Goal: Information Seeking & Learning: Learn about a topic

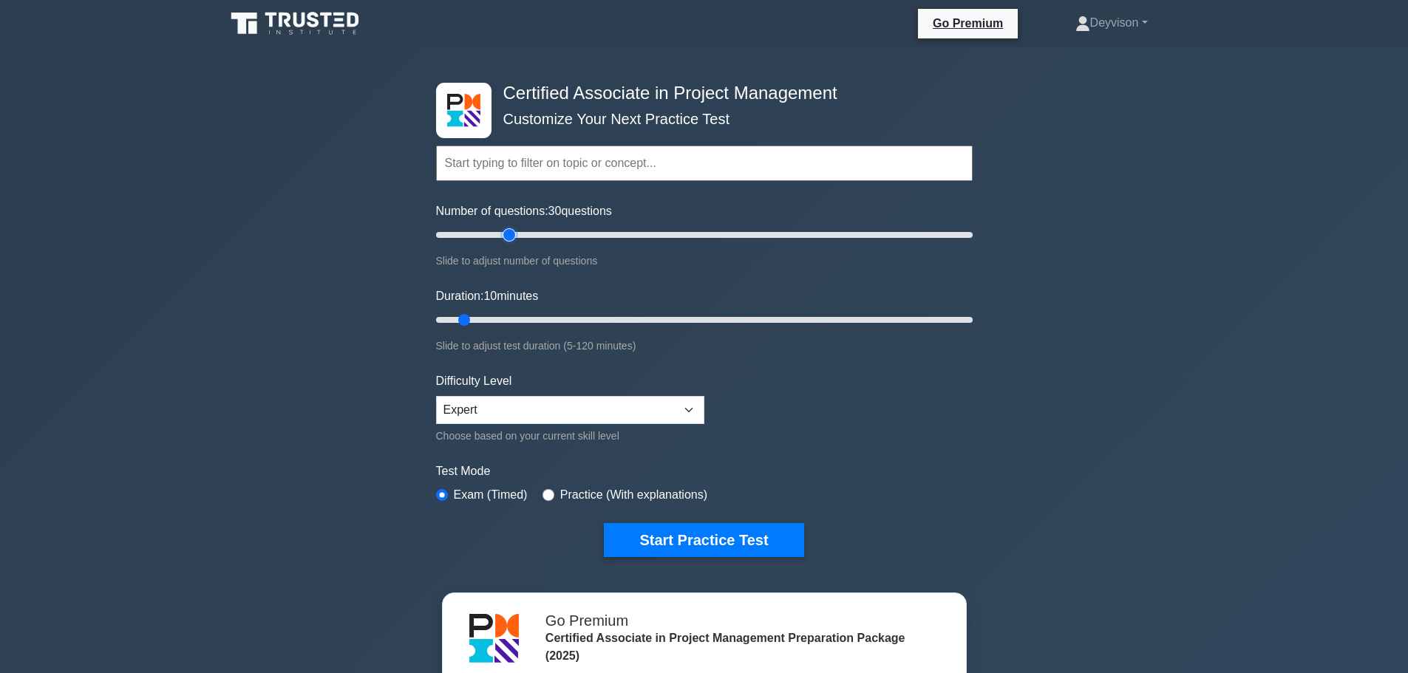
drag, startPoint x: 461, startPoint y: 235, endPoint x: 506, endPoint y: 235, distance: 45.1
type input "30"
click at [506, 235] on input "Number of questions: 30 questions" at bounding box center [704, 235] width 537 height 18
drag, startPoint x: 466, startPoint y: 318, endPoint x: 546, endPoint y: 319, distance: 80.6
type input "30"
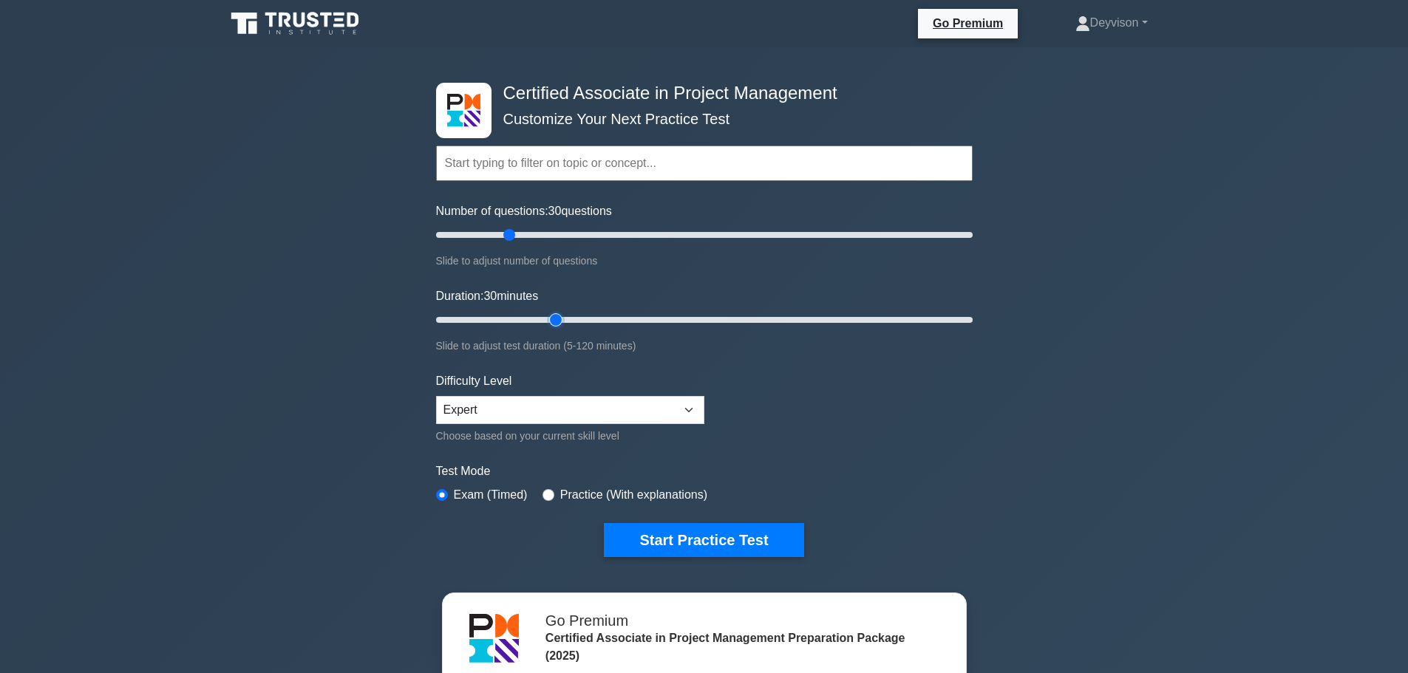
click at [546, 319] on input "Duration: 30 minutes" at bounding box center [704, 320] width 537 height 18
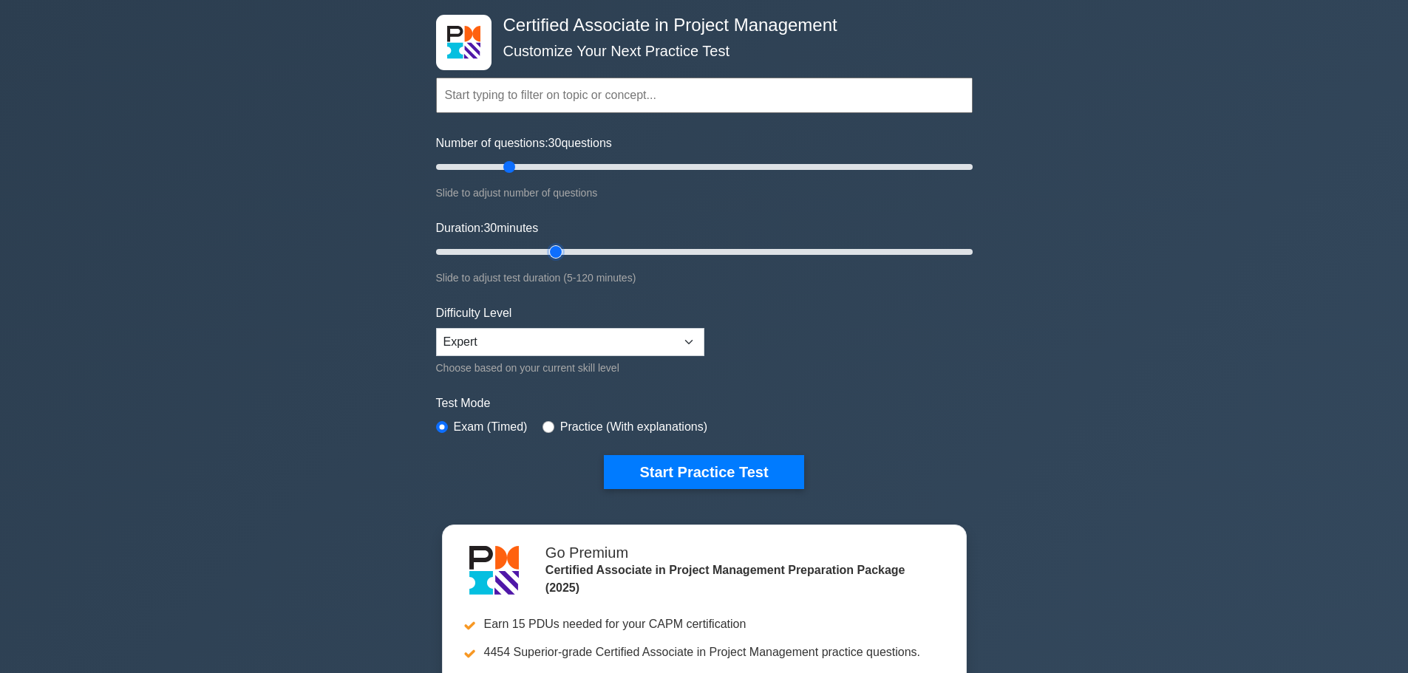
scroll to position [74, 0]
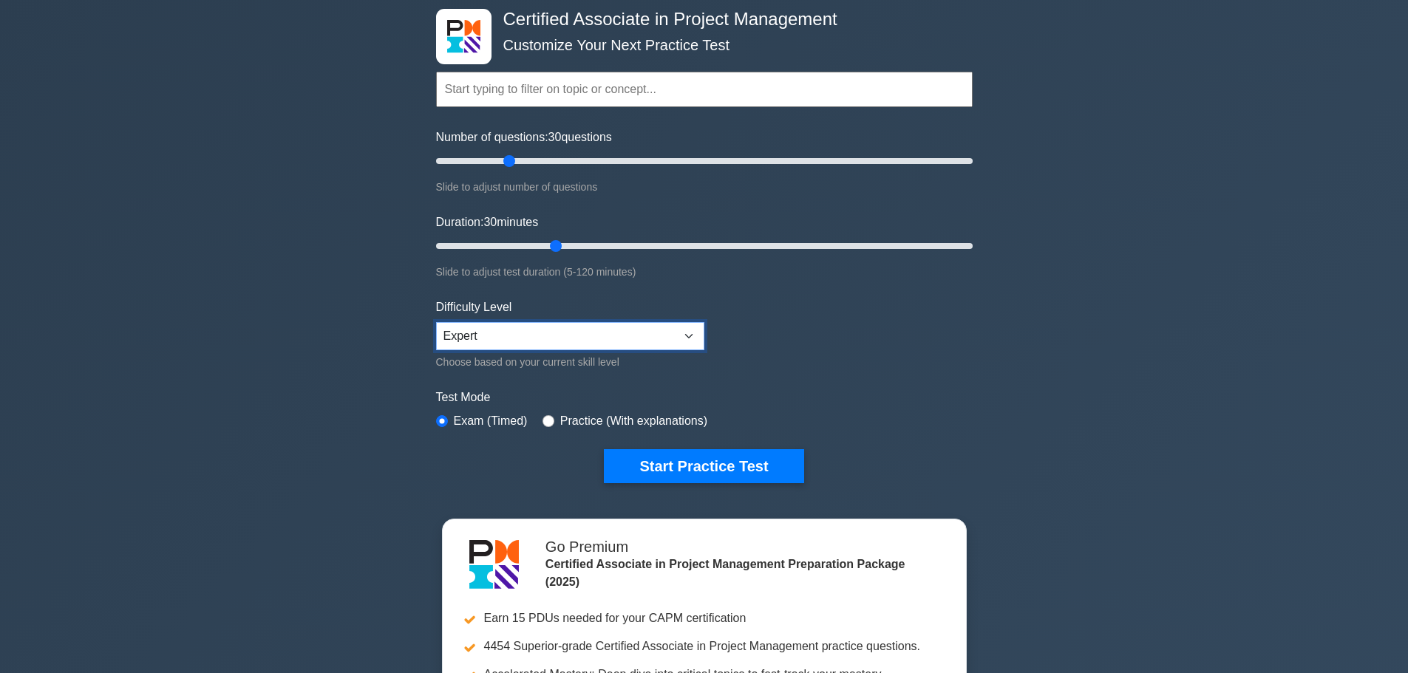
click at [506, 331] on select "Beginner Intermediate Expert" at bounding box center [570, 336] width 268 height 28
click at [506, 332] on select "Beginner Intermediate Expert" at bounding box center [570, 336] width 268 height 28
click at [436, 322] on select "Beginner Intermediate Expert" at bounding box center [570, 336] width 268 height 28
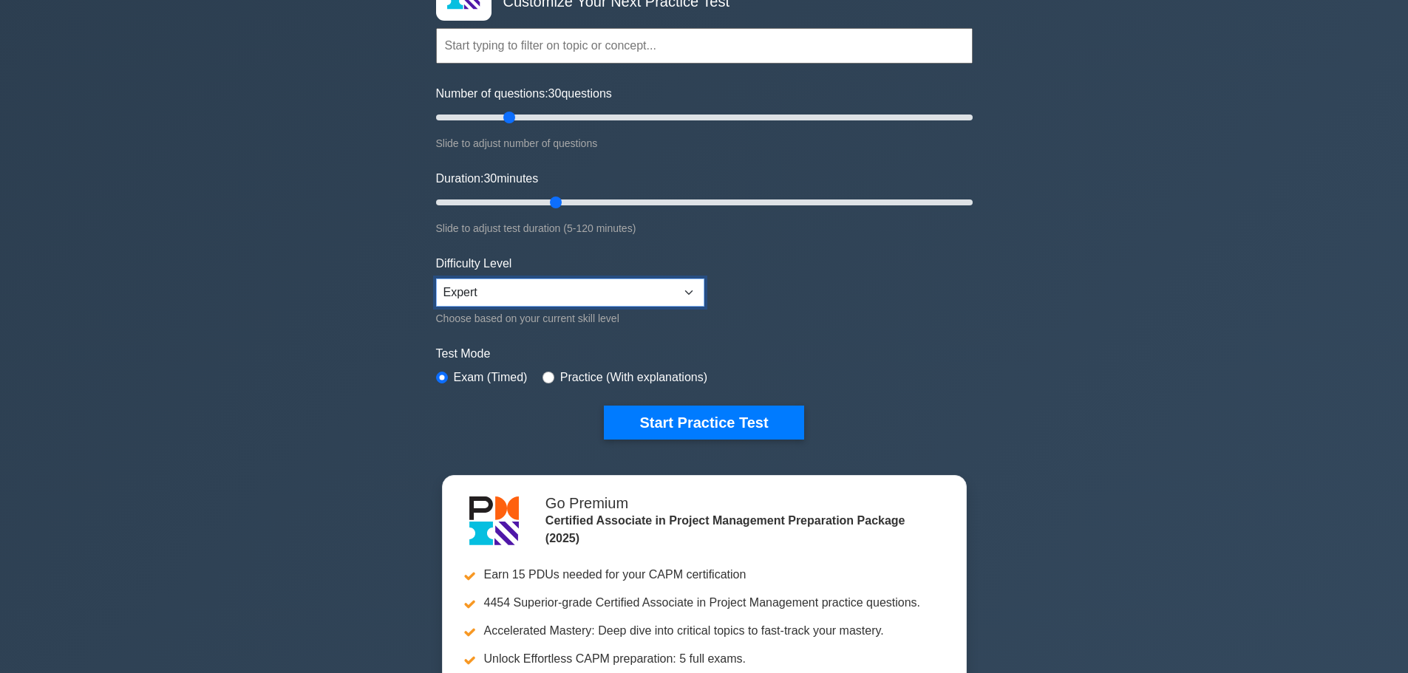
scroll to position [0, 0]
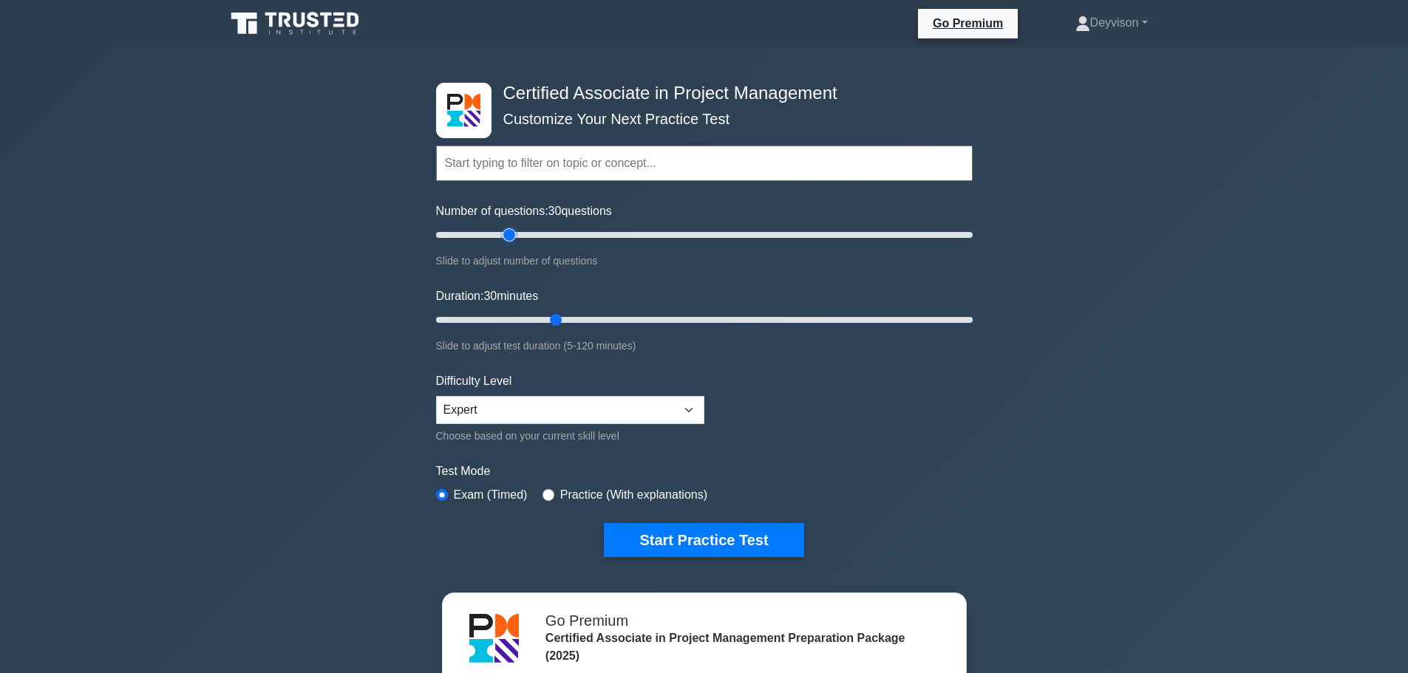
click at [507, 232] on input "Number of questions: 30 questions" at bounding box center [704, 235] width 537 height 18
drag, startPoint x: 510, startPoint y: 235, endPoint x: 489, endPoint y: 239, distance: 21.9
type input "20"
click at [489, 239] on input "Number of questions: 20 questions" at bounding box center [704, 235] width 537 height 18
drag, startPoint x: 551, startPoint y: 317, endPoint x: 516, endPoint y: 326, distance: 36.6
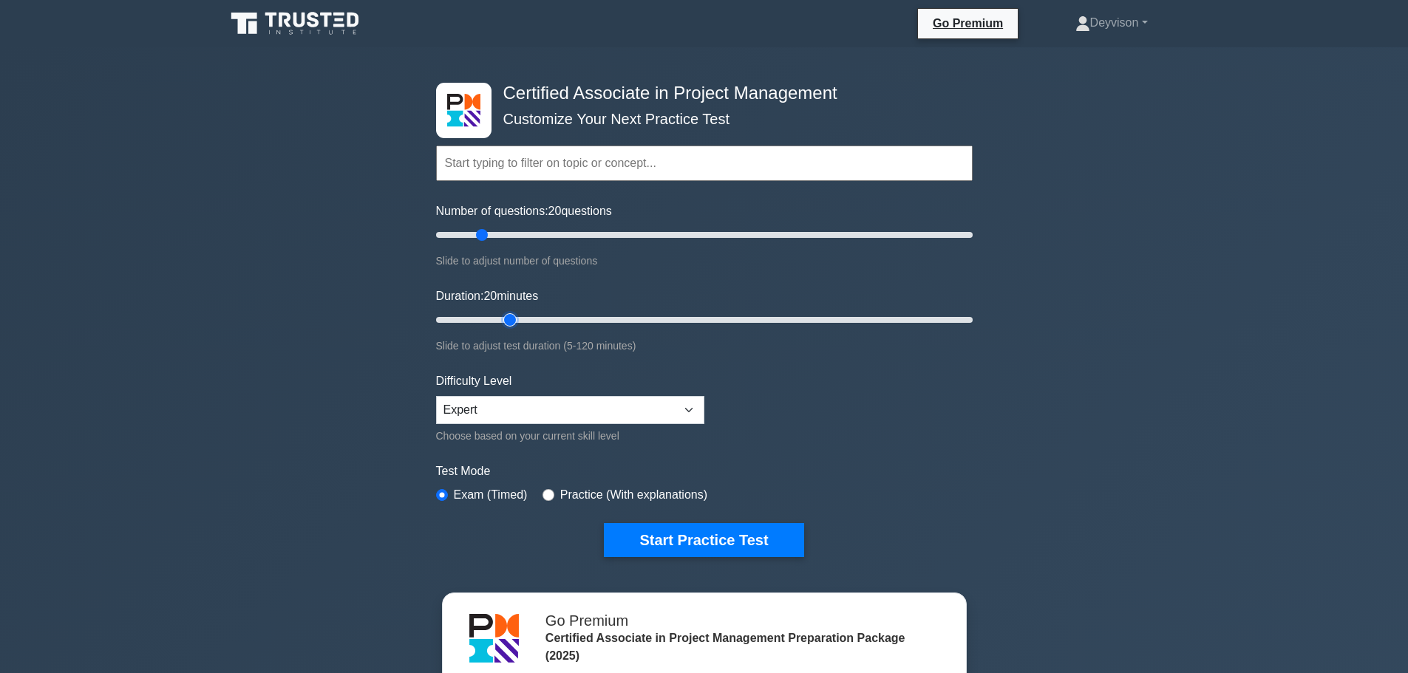
type input "20"
click at [516, 326] on input "Duration: 20 minutes" at bounding box center [704, 320] width 537 height 18
drag, startPoint x: 481, startPoint y: 230, endPoint x: 503, endPoint y: 236, distance: 23.1
type input "30"
click at [503, 236] on input "Number of questions: 30 questions" at bounding box center [704, 235] width 537 height 18
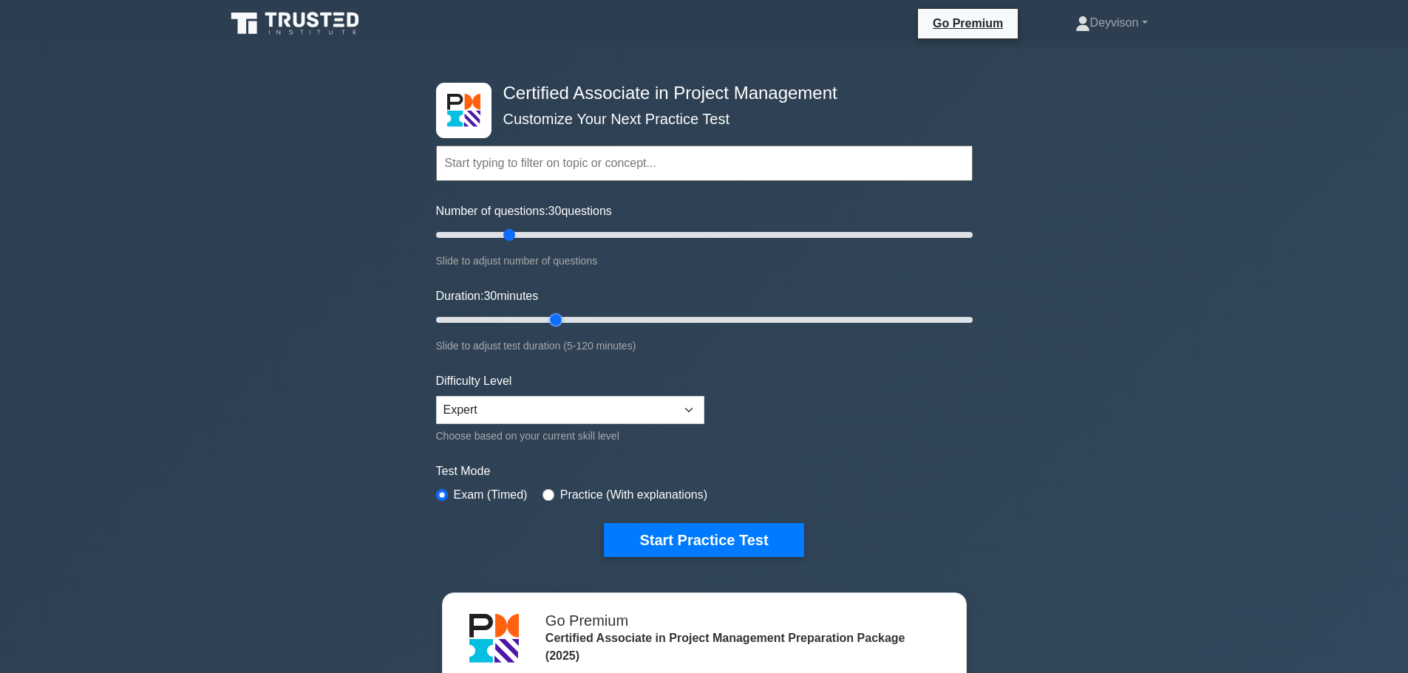
drag, startPoint x: 508, startPoint y: 313, endPoint x: 545, endPoint y: 325, distance: 39.7
type input "30"
click at [545, 325] on input "Duration: 30 minutes" at bounding box center [704, 320] width 537 height 18
click at [678, 542] on button "Start Practice Test" at bounding box center [704, 540] width 200 height 34
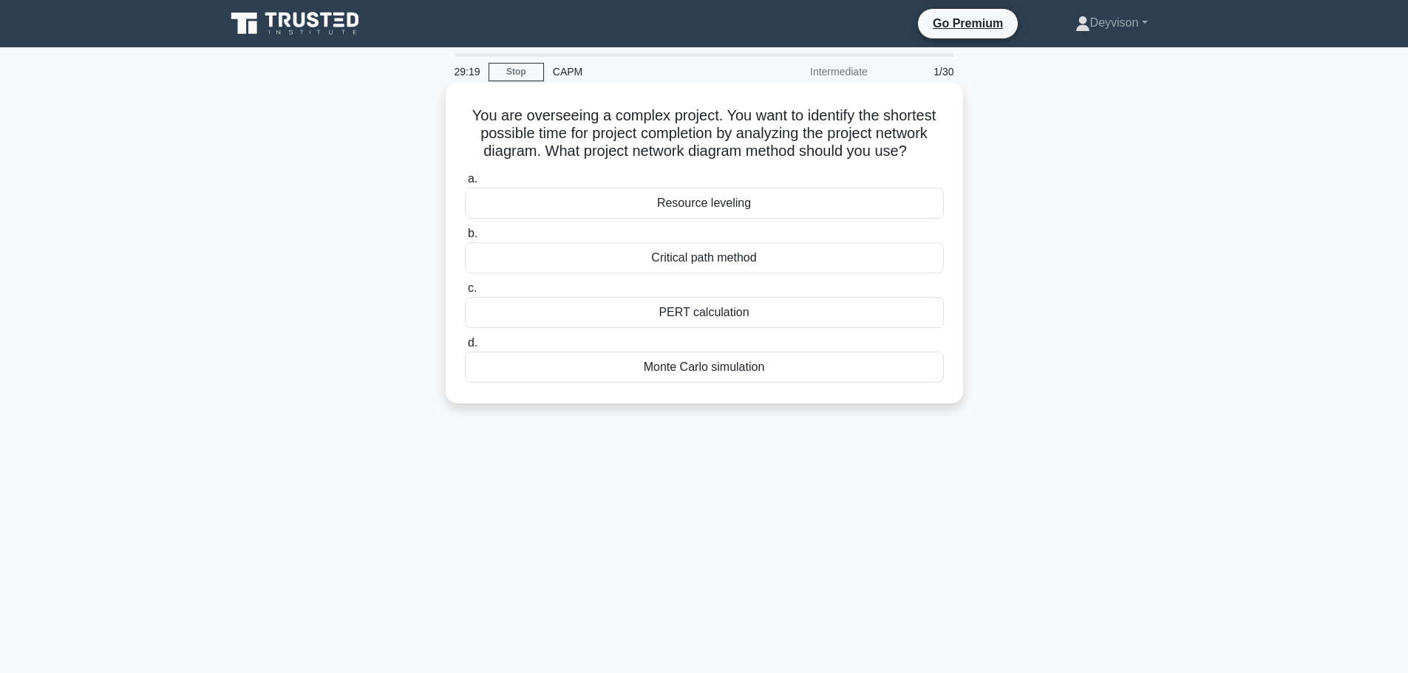
click at [597, 254] on div "Critical path method" at bounding box center [704, 257] width 479 height 31
click at [465, 239] on input "b. Critical path method" at bounding box center [465, 234] width 0 height 10
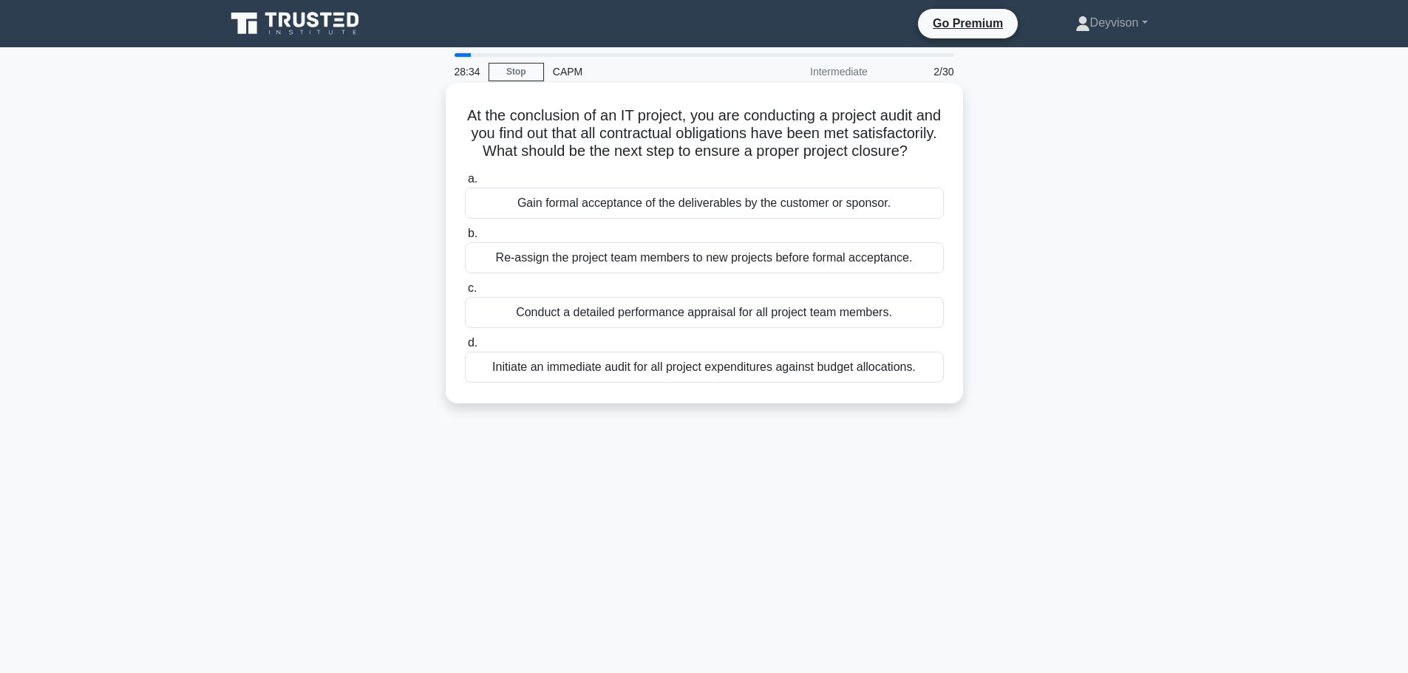
click at [597, 219] on div "Gain formal acceptance of the deliverables by the customer or sponsor." at bounding box center [704, 203] width 479 height 31
click at [465, 184] on input "a. Gain formal acceptance of the deliverables by the customer or sponsor." at bounding box center [465, 179] width 0 height 10
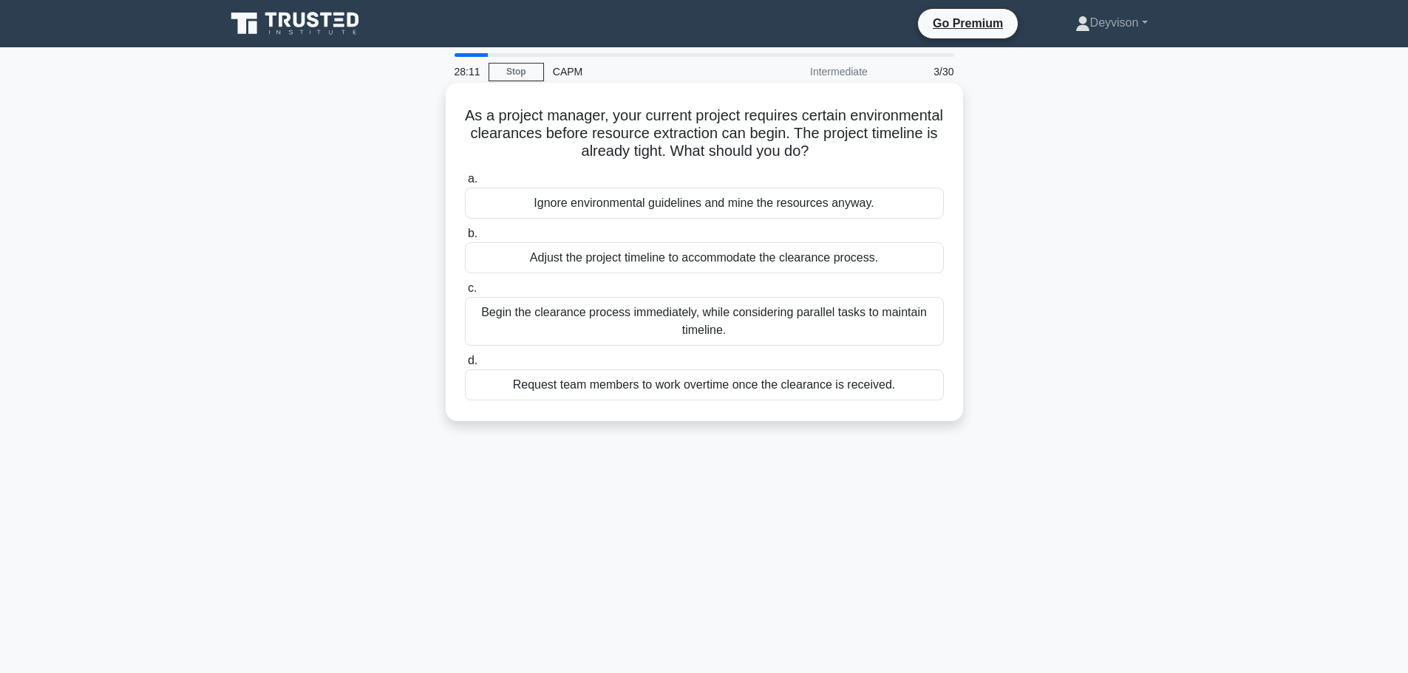
click at [574, 324] on div "Begin the clearance process immediately, while considering parallel tasks to ma…" at bounding box center [704, 321] width 479 height 49
click at [465, 293] on input "c. Begin the clearance process immediately, while considering parallel tasks to…" at bounding box center [465, 289] width 0 height 10
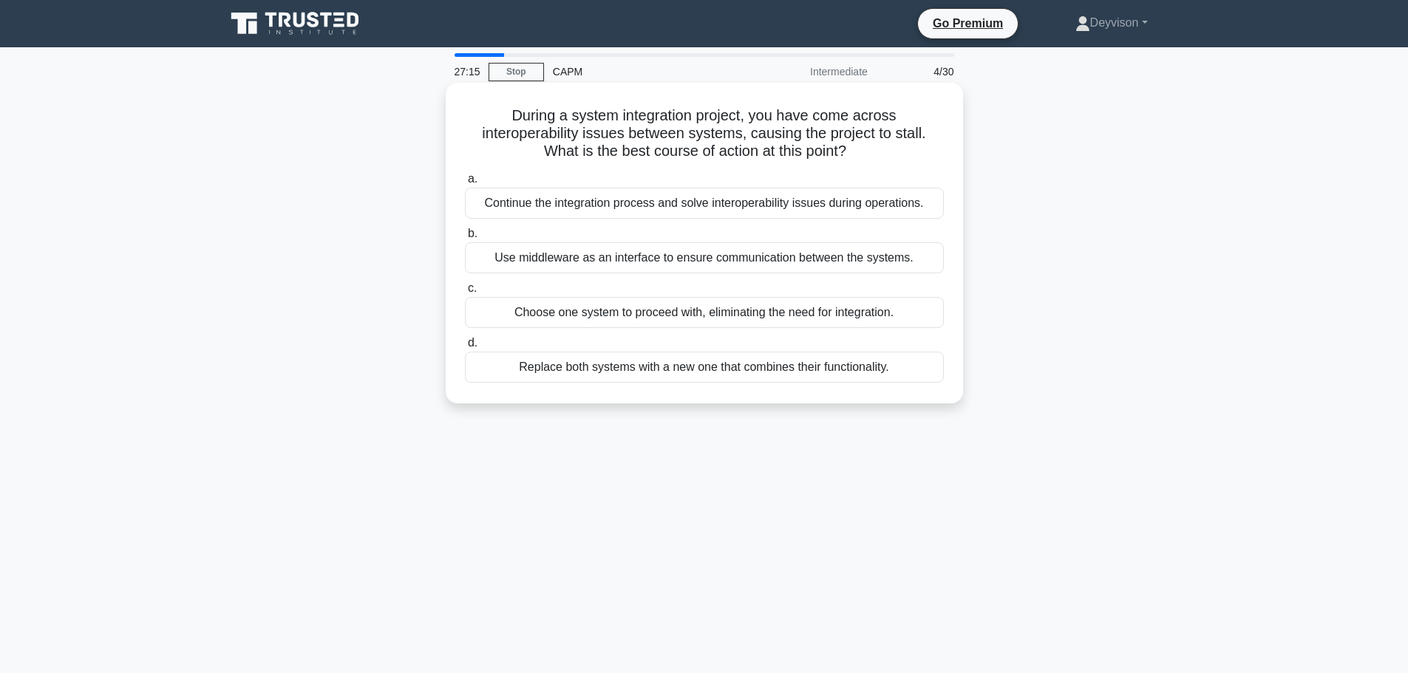
click at [571, 209] on div "Continue the integration process and solve interoperability issues during opera…" at bounding box center [704, 203] width 479 height 31
click at [465, 184] on input "a. Continue the integration process and solve interoperability issues during op…" at bounding box center [465, 179] width 0 height 10
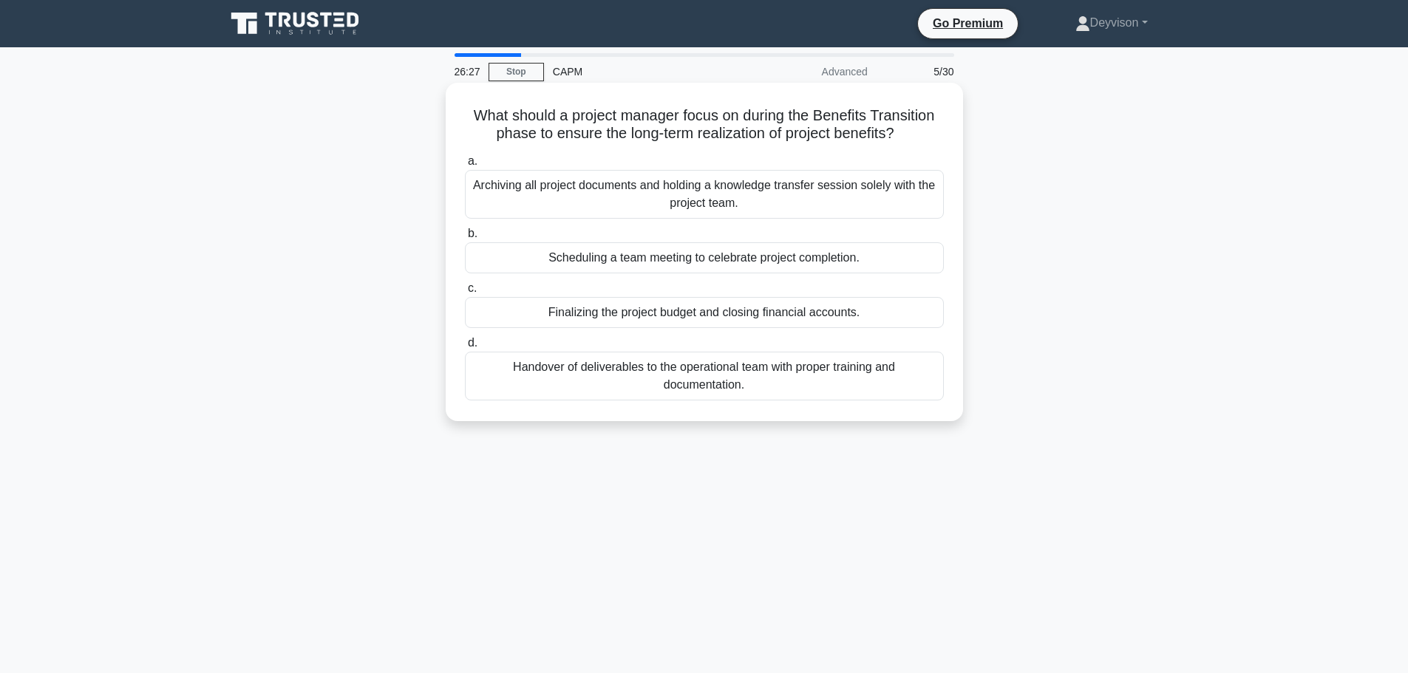
click at [558, 198] on div "Archiving all project documents and holding a knowledge transfer session solely…" at bounding box center [704, 194] width 479 height 49
click at [465, 166] on input "a. Archiving all project documents and holding a knowledge transfer session sol…" at bounding box center [465, 162] width 0 height 10
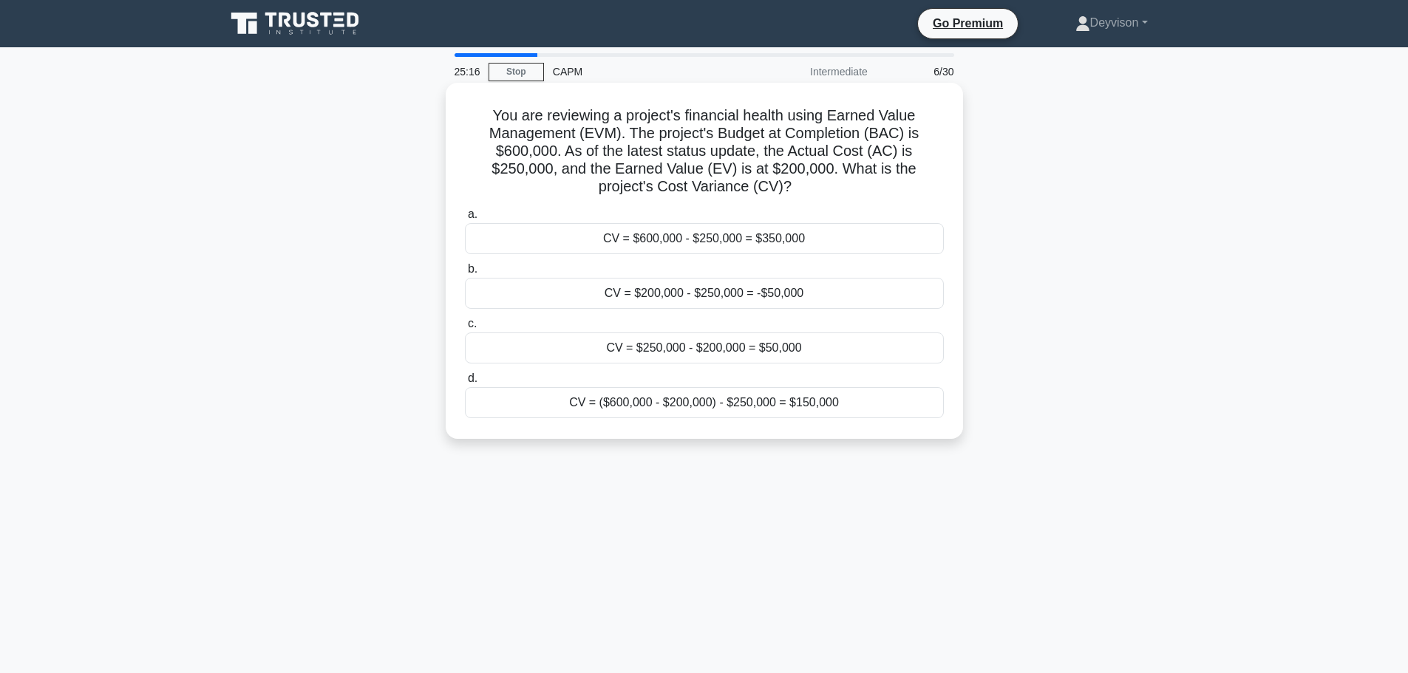
click at [695, 349] on div "CV = $250,000 - $200,000 = $50,000" at bounding box center [704, 348] width 479 height 31
click at [465, 329] on input "c. CV = $250,000 - $200,000 = $50,000" at bounding box center [465, 324] width 0 height 10
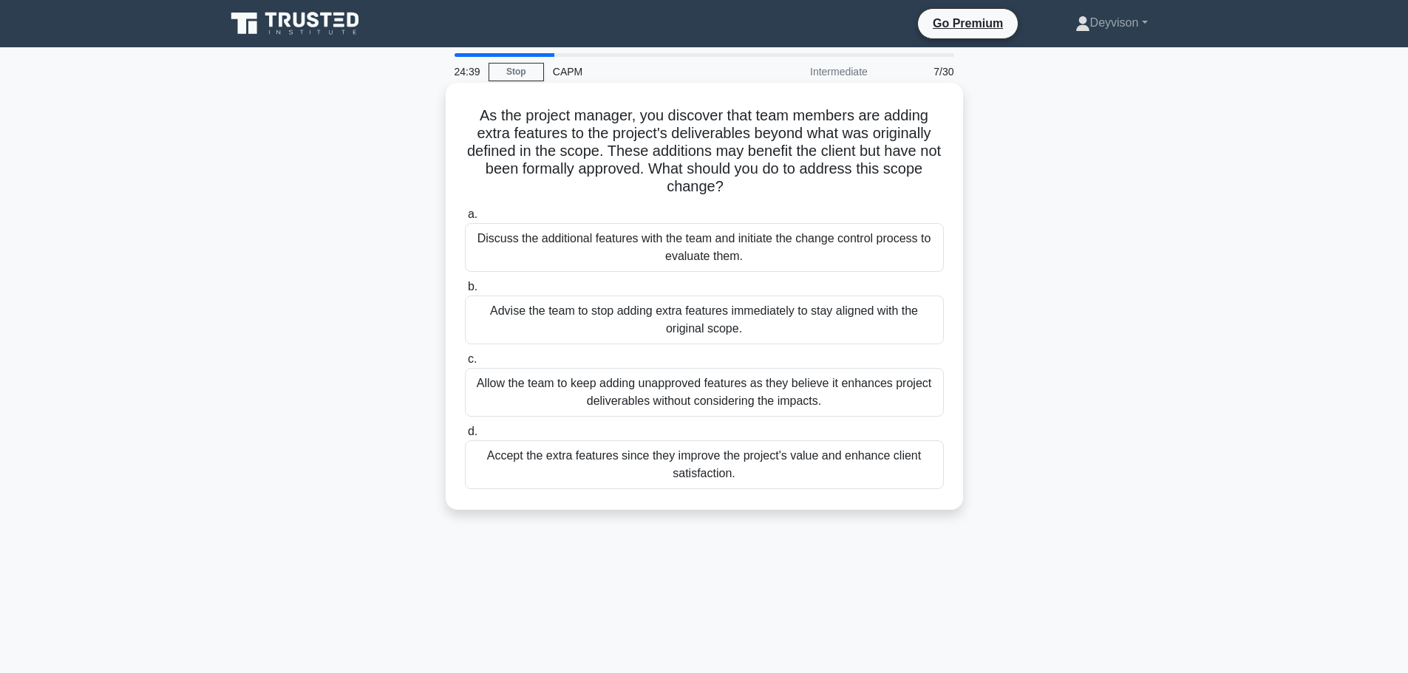
click at [616, 250] on div "Discuss the additional features with the team and initiate the change control p…" at bounding box center [704, 247] width 479 height 49
click at [465, 220] on input "a. Discuss the additional features with the team and initiate the change contro…" at bounding box center [465, 215] width 0 height 10
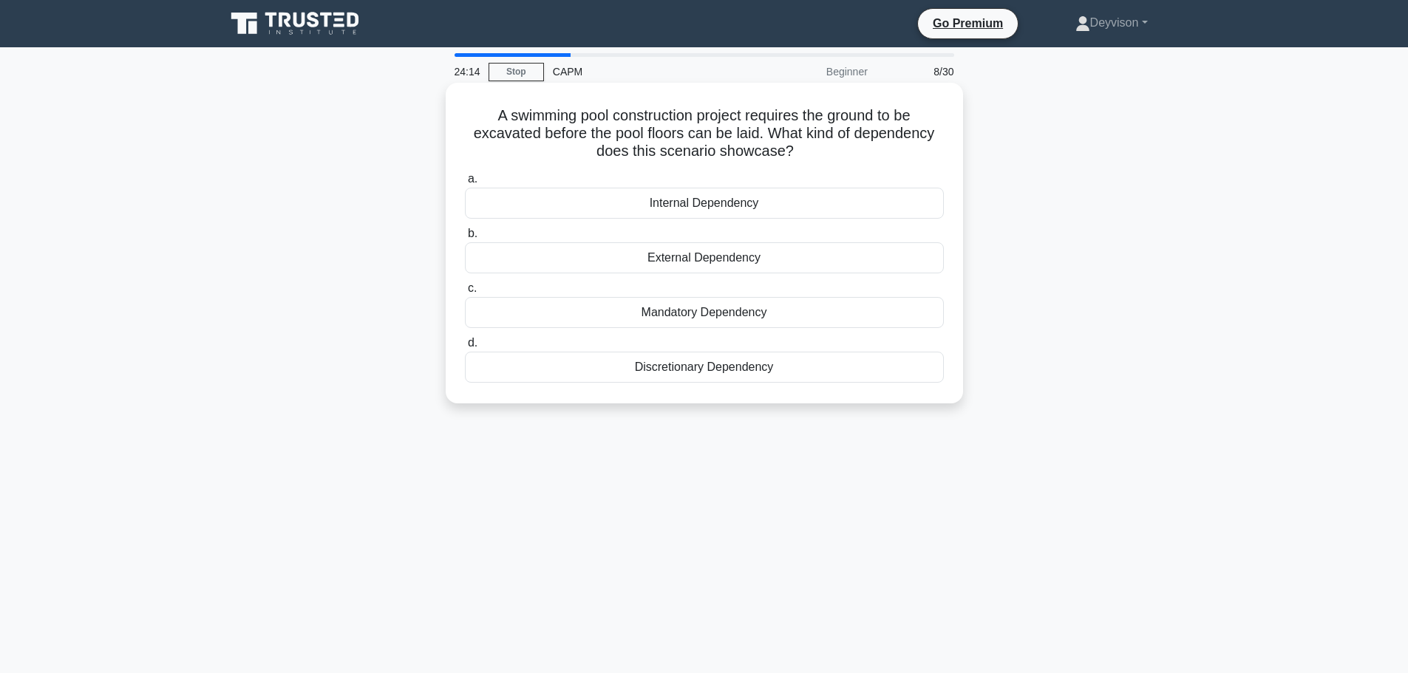
click at [625, 313] on div "Mandatory Dependency" at bounding box center [704, 312] width 479 height 31
click at [465, 293] on input "c. Mandatory Dependency" at bounding box center [465, 289] width 0 height 10
click at [616, 201] on div "Budget at Completion (BAC)" at bounding box center [704, 203] width 479 height 31
click at [465, 184] on input "a. Budget at Completion (BAC)" at bounding box center [465, 179] width 0 height 10
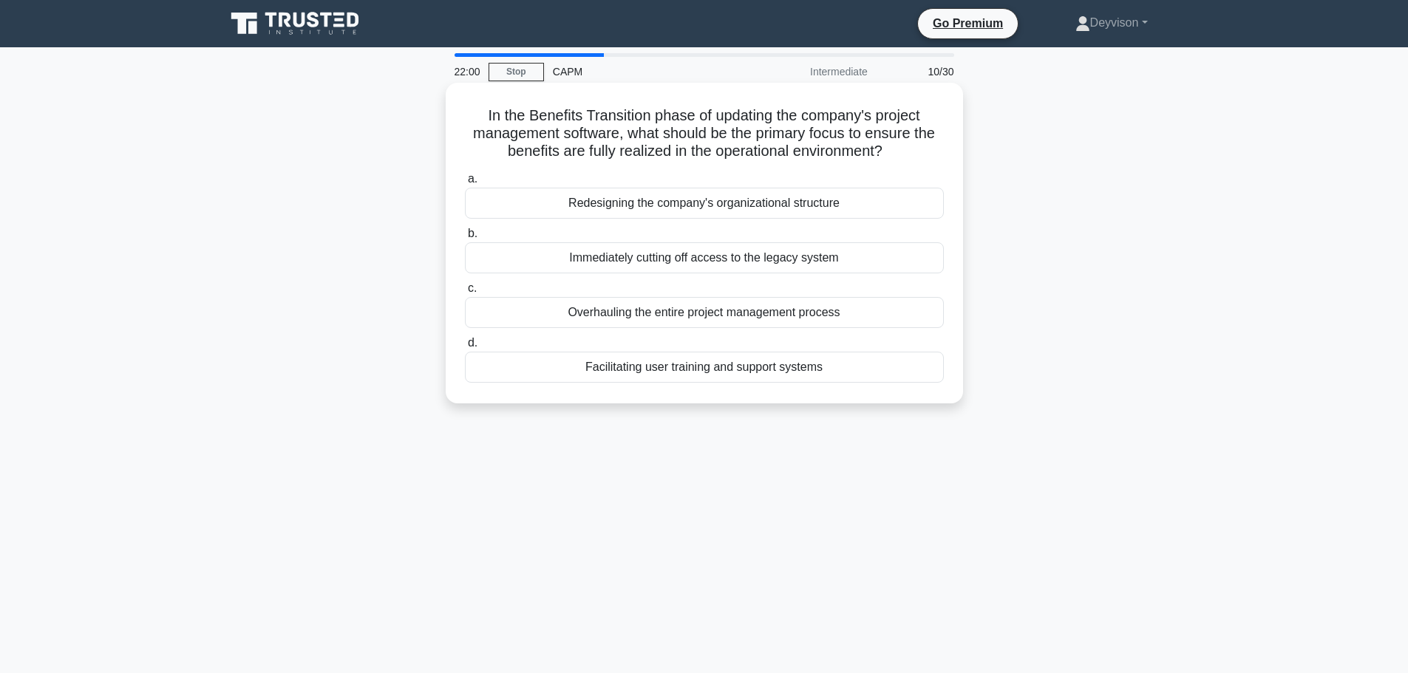
click at [612, 209] on div "Redesigning the company's organizational structure" at bounding box center [704, 203] width 479 height 31
click at [465, 184] on input "a. Redesigning the company's organizational structure" at bounding box center [465, 179] width 0 height 10
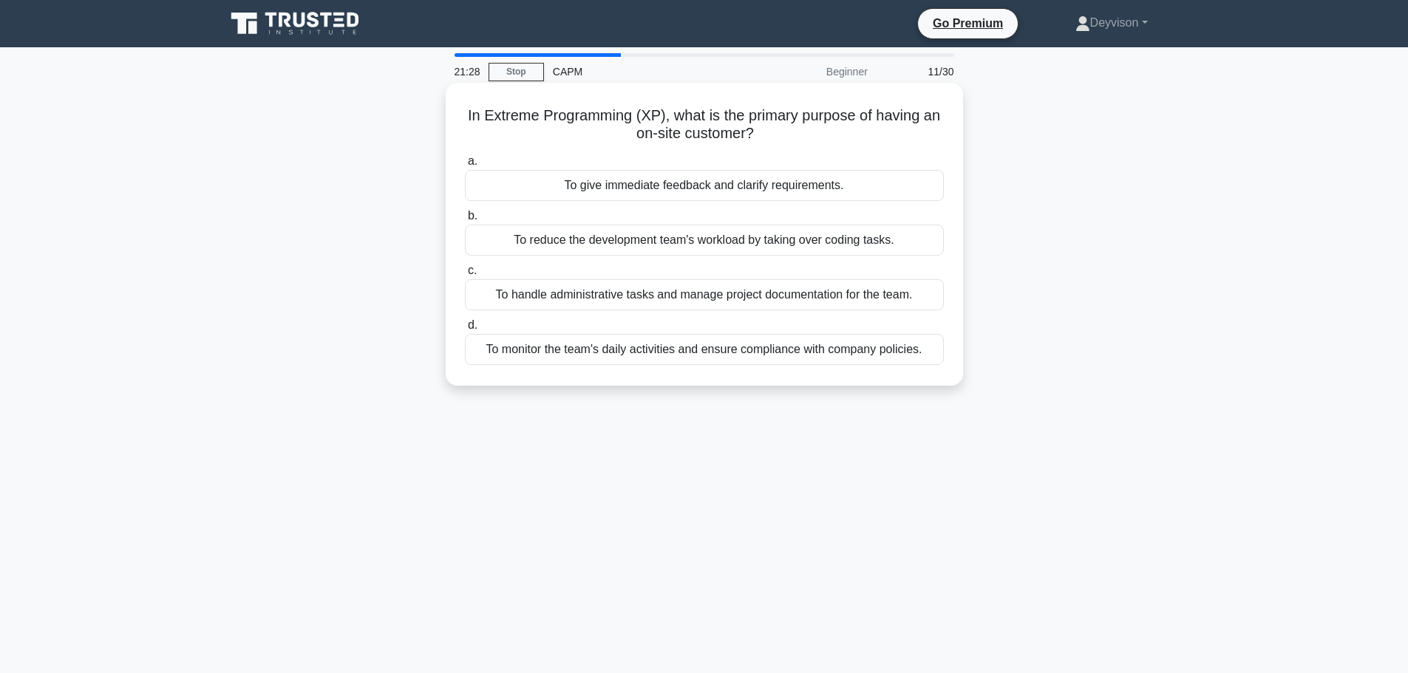
click at [661, 186] on div "To give immediate feedback and clarify requirements." at bounding box center [704, 185] width 479 height 31
click at [465, 166] on input "a. To give immediate feedback and clarify requirements." at bounding box center [465, 162] width 0 height 10
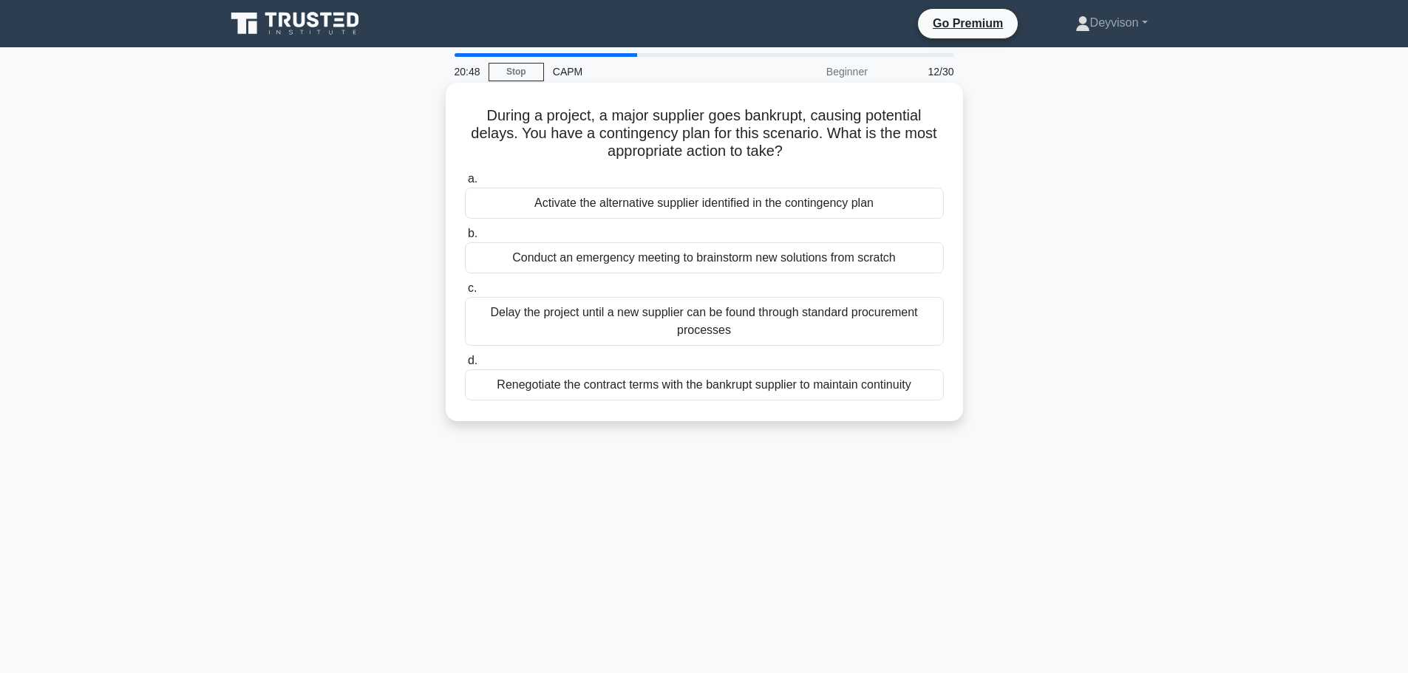
click at [660, 205] on div "Activate the alternative supplier identified in the contingency plan" at bounding box center [704, 203] width 479 height 31
click at [465, 184] on input "a. Activate the alternative supplier identified in the contingency plan" at bounding box center [465, 179] width 0 height 10
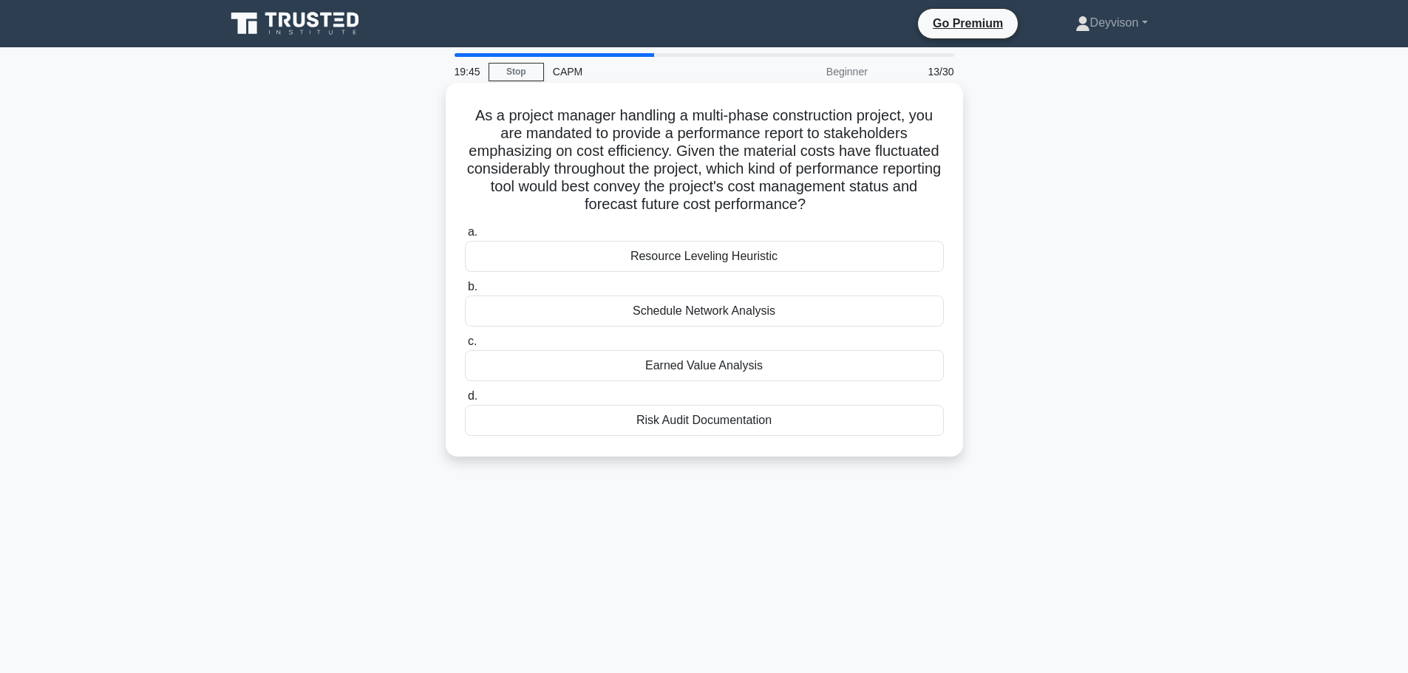
click at [644, 364] on div "Earned Value Analysis" at bounding box center [704, 365] width 479 height 31
click at [465, 347] on input "c. Earned Value Analysis" at bounding box center [465, 342] width 0 height 10
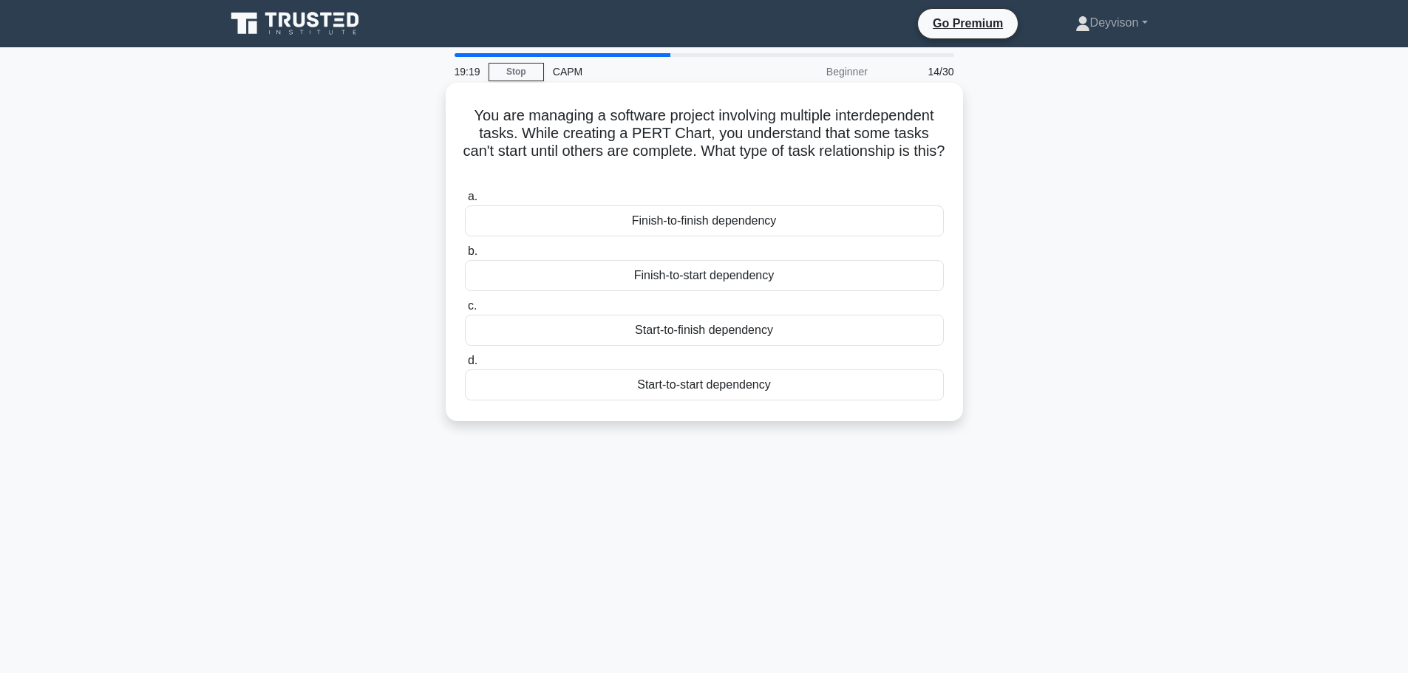
click at [642, 278] on div "Finish-to-start dependency" at bounding box center [704, 275] width 479 height 31
click at [465, 256] on input "b. Finish-to-start dependency" at bounding box center [465, 252] width 0 height 10
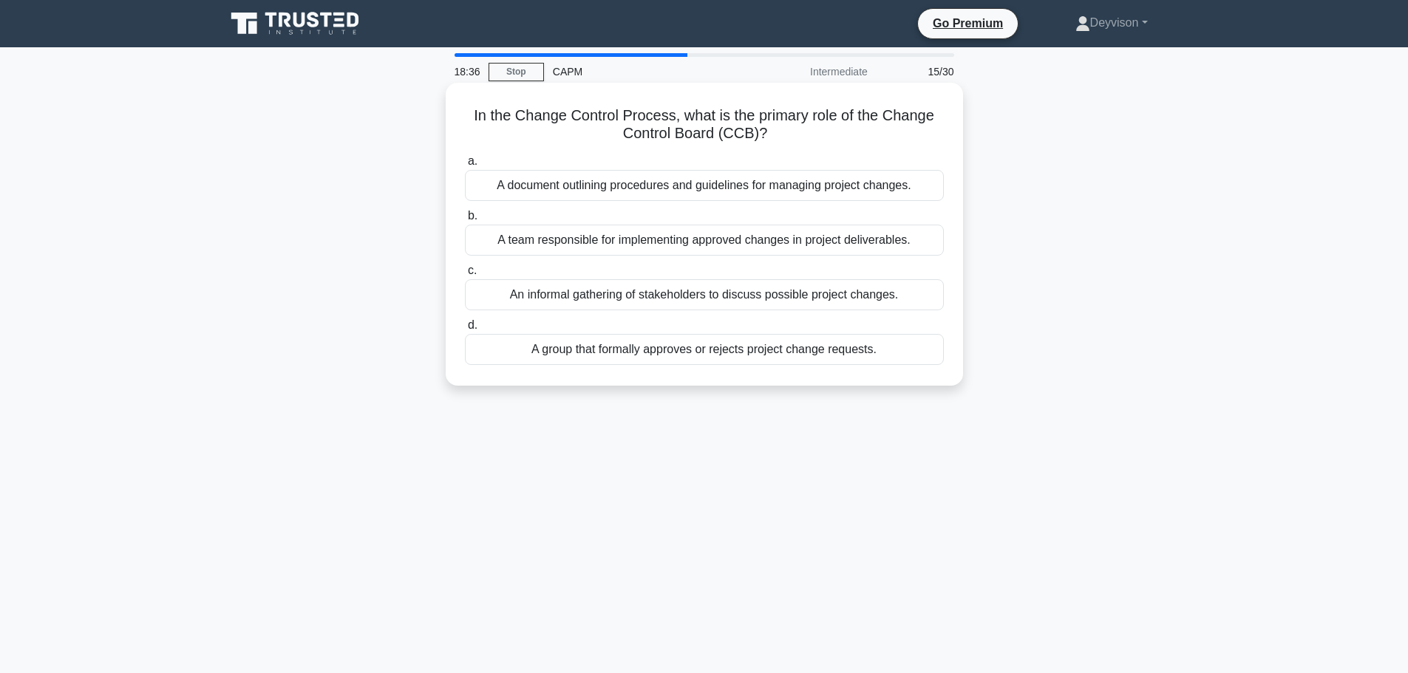
click at [580, 350] on div "A group that formally approves or rejects project change requests." at bounding box center [704, 349] width 479 height 31
click at [465, 330] on input "d. A group that formally approves or rejects project change requests." at bounding box center [465, 326] width 0 height 10
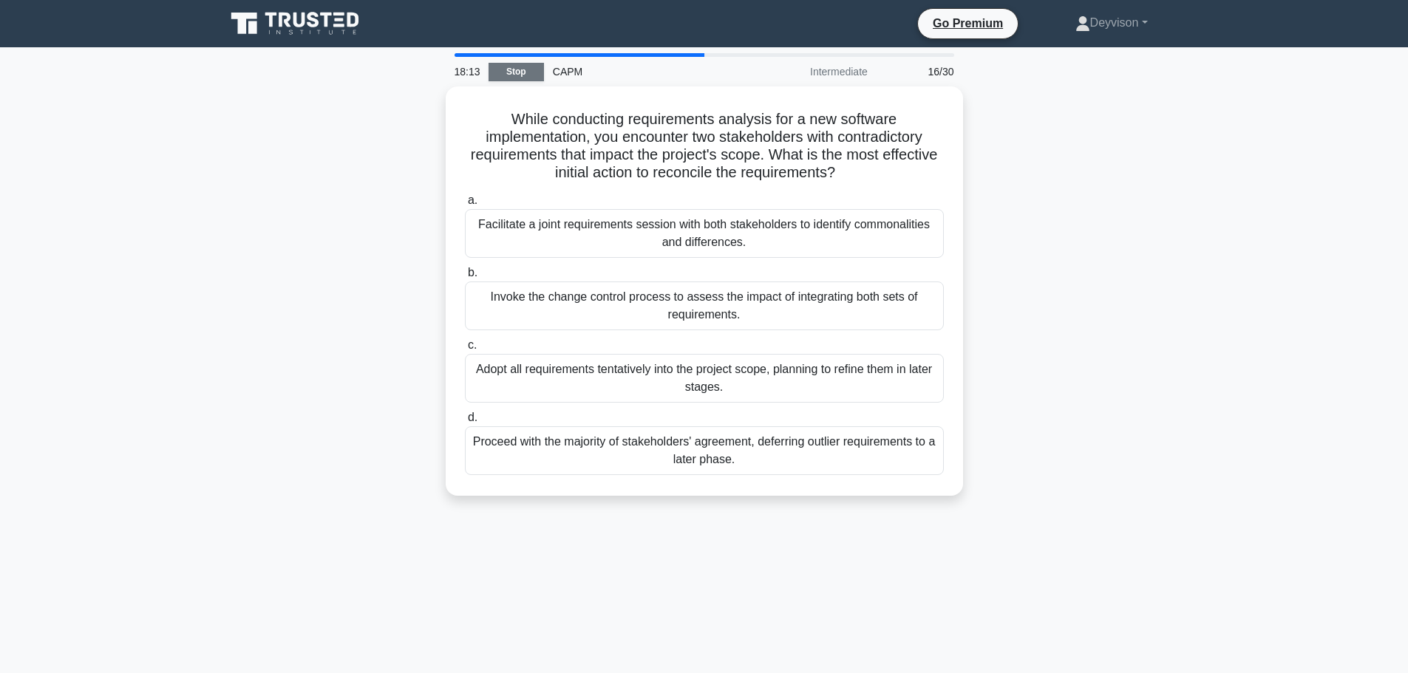
click at [517, 72] on link "Stop" at bounding box center [516, 72] width 55 height 18
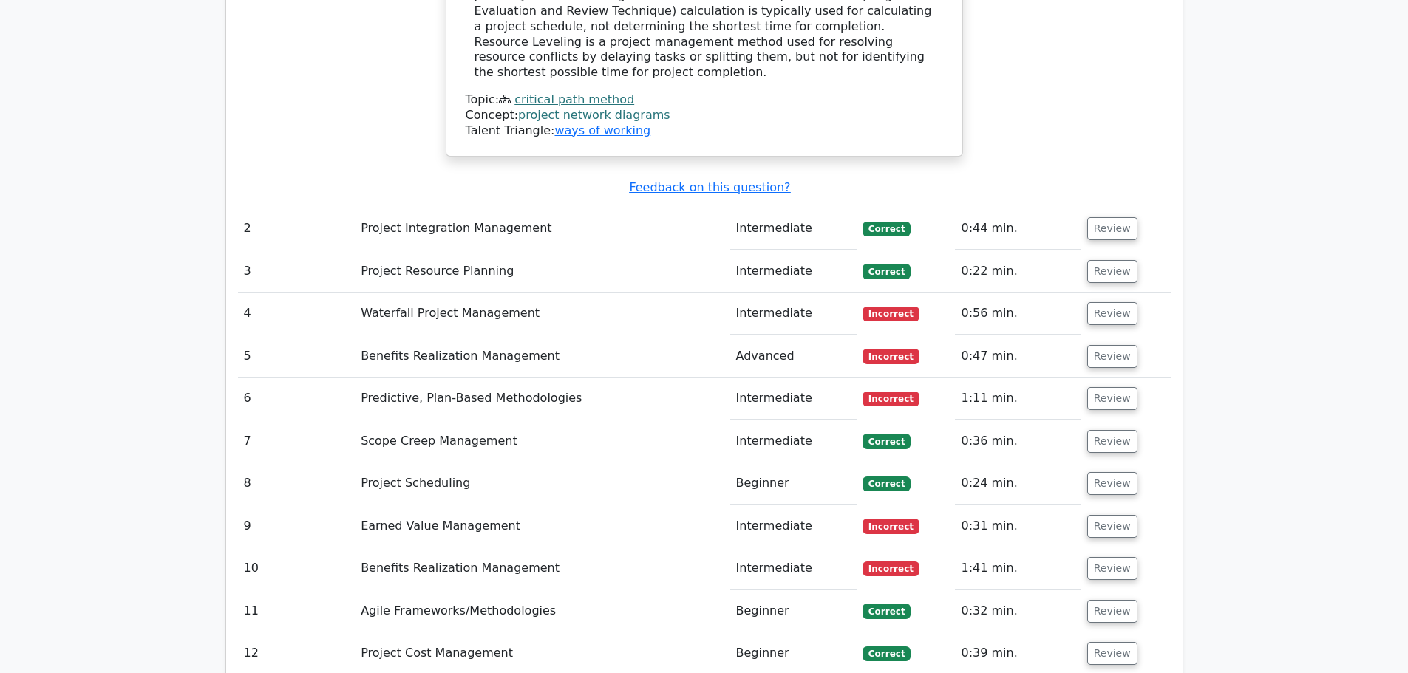
scroll to position [1995, 0]
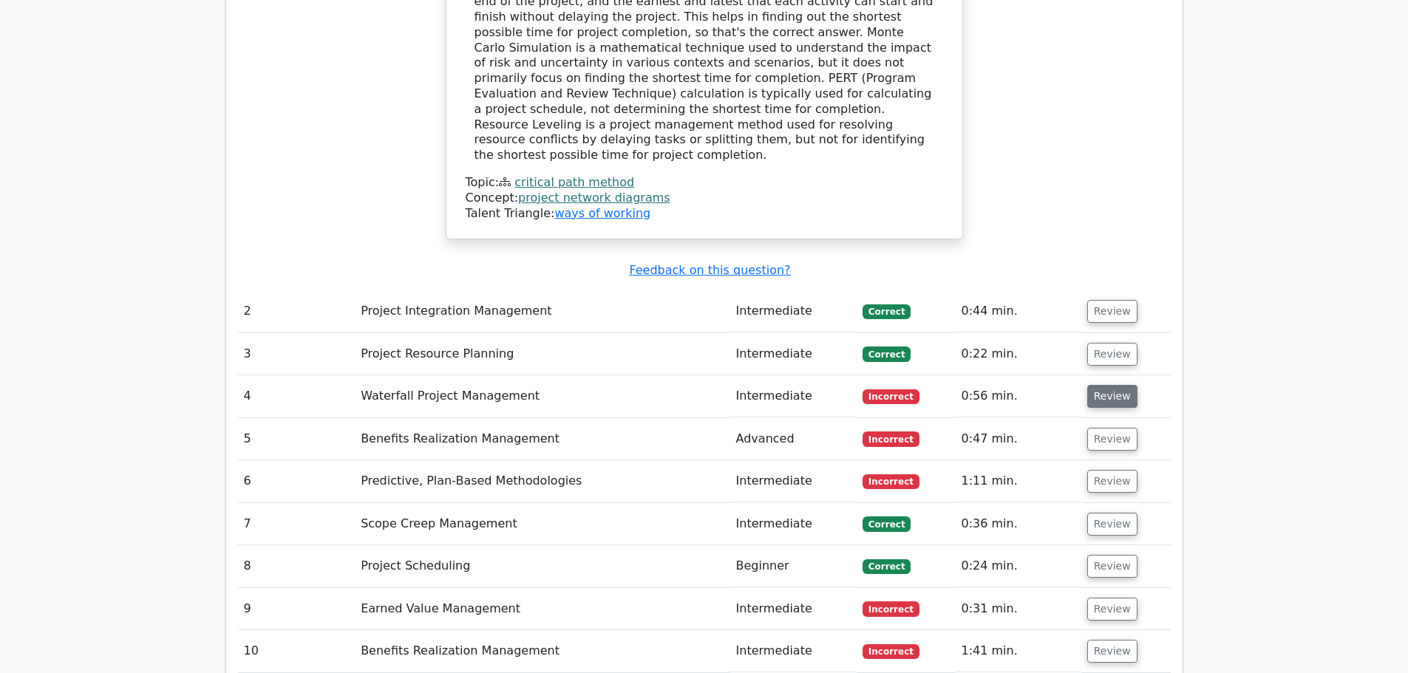
click at [1103, 385] on button "Review" at bounding box center [1112, 396] width 50 height 23
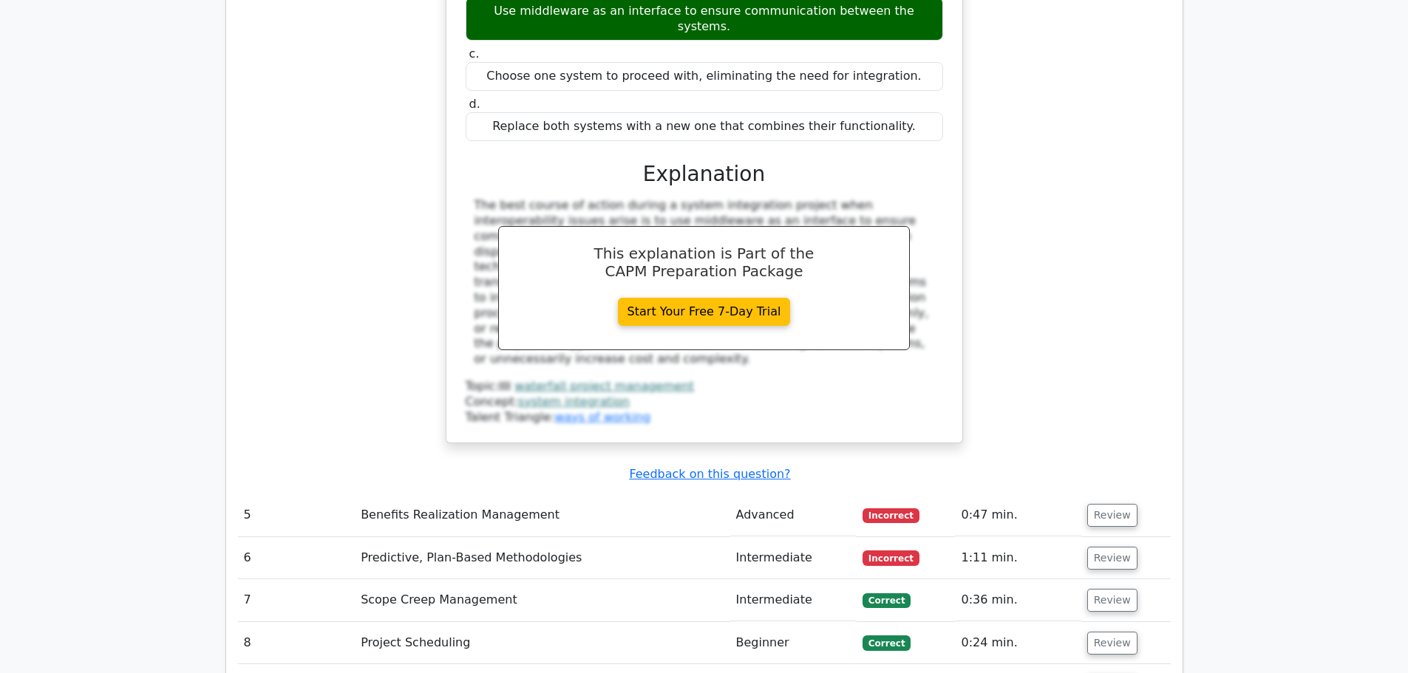
scroll to position [2587, 0]
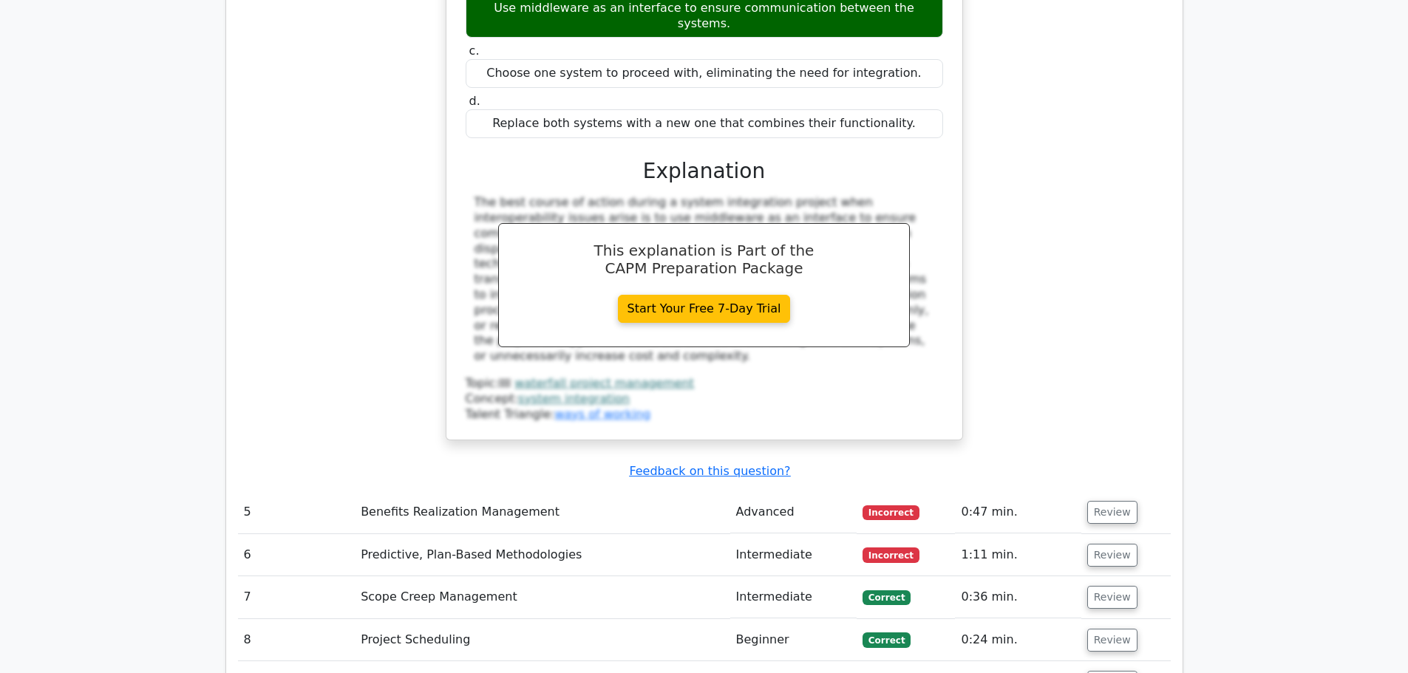
click at [811, 491] on td "Advanced" at bounding box center [793, 512] width 126 height 42
click at [1109, 501] on button "Review" at bounding box center [1112, 512] width 50 height 23
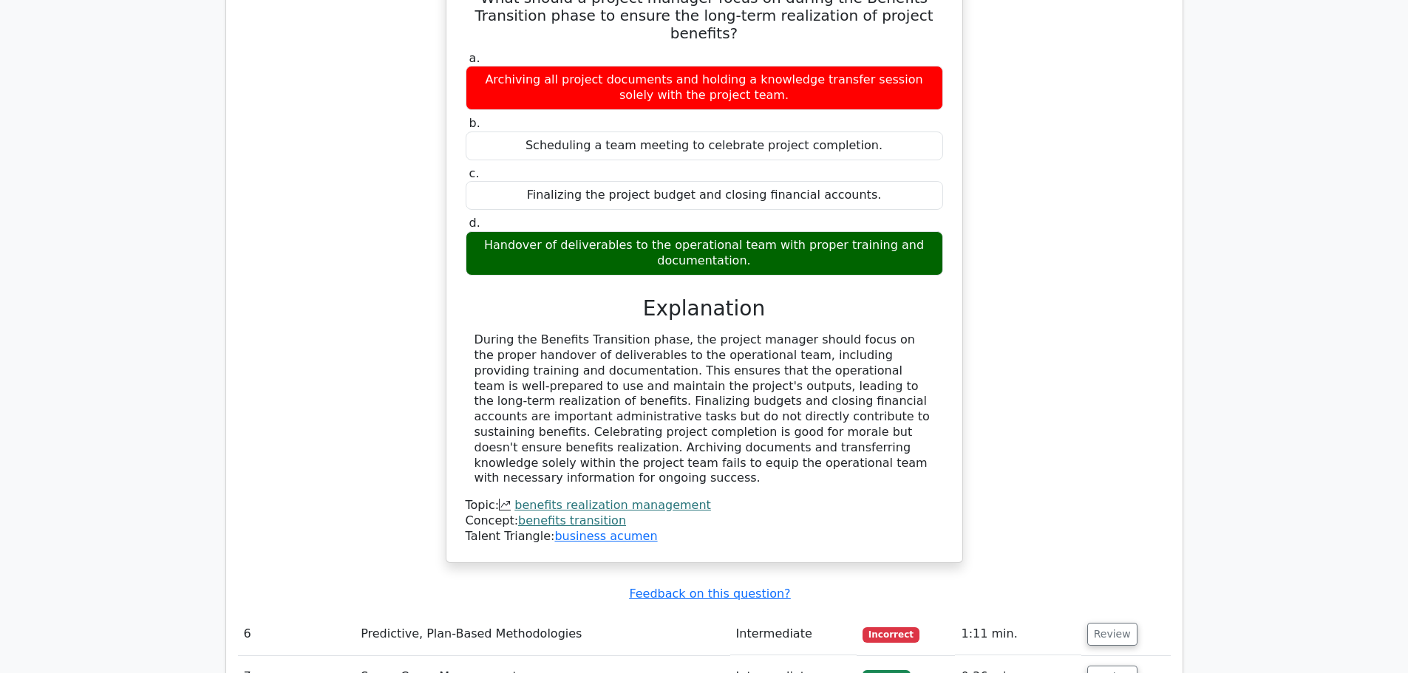
scroll to position [3178, 0]
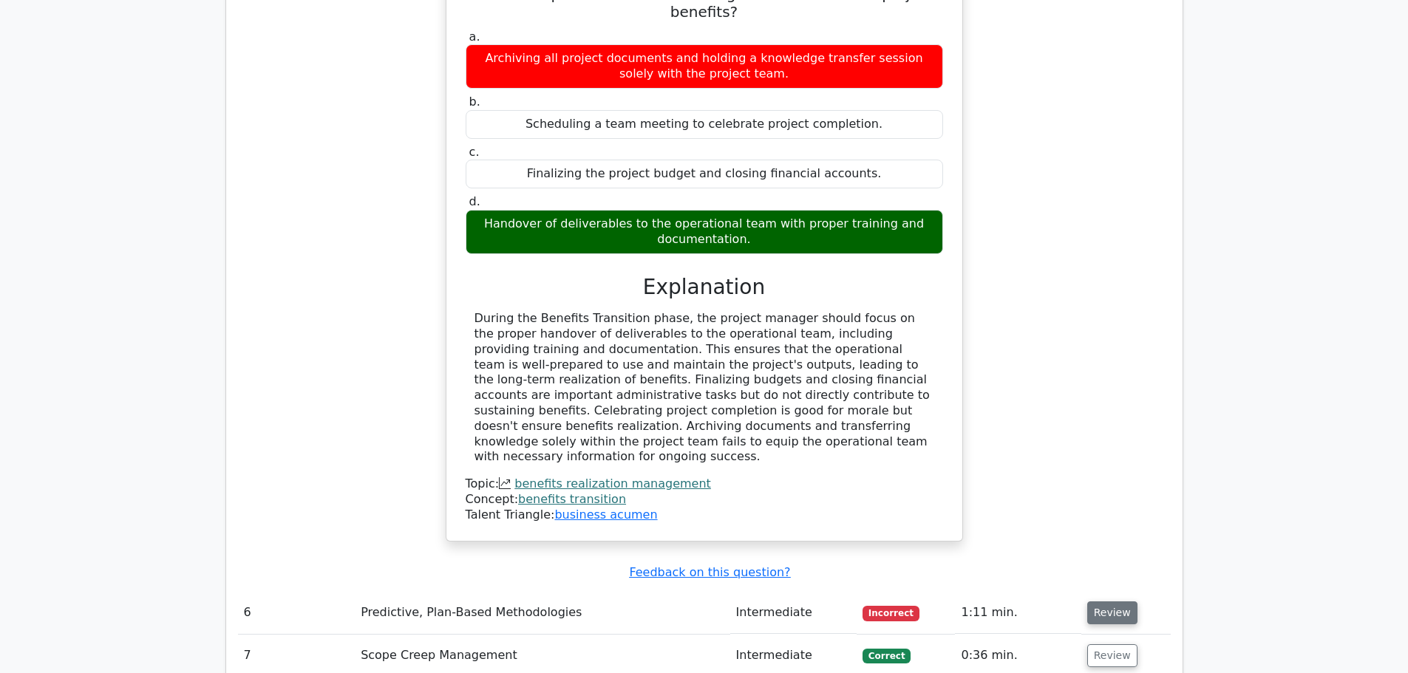
click at [1091, 602] on button "Review" at bounding box center [1112, 613] width 50 height 23
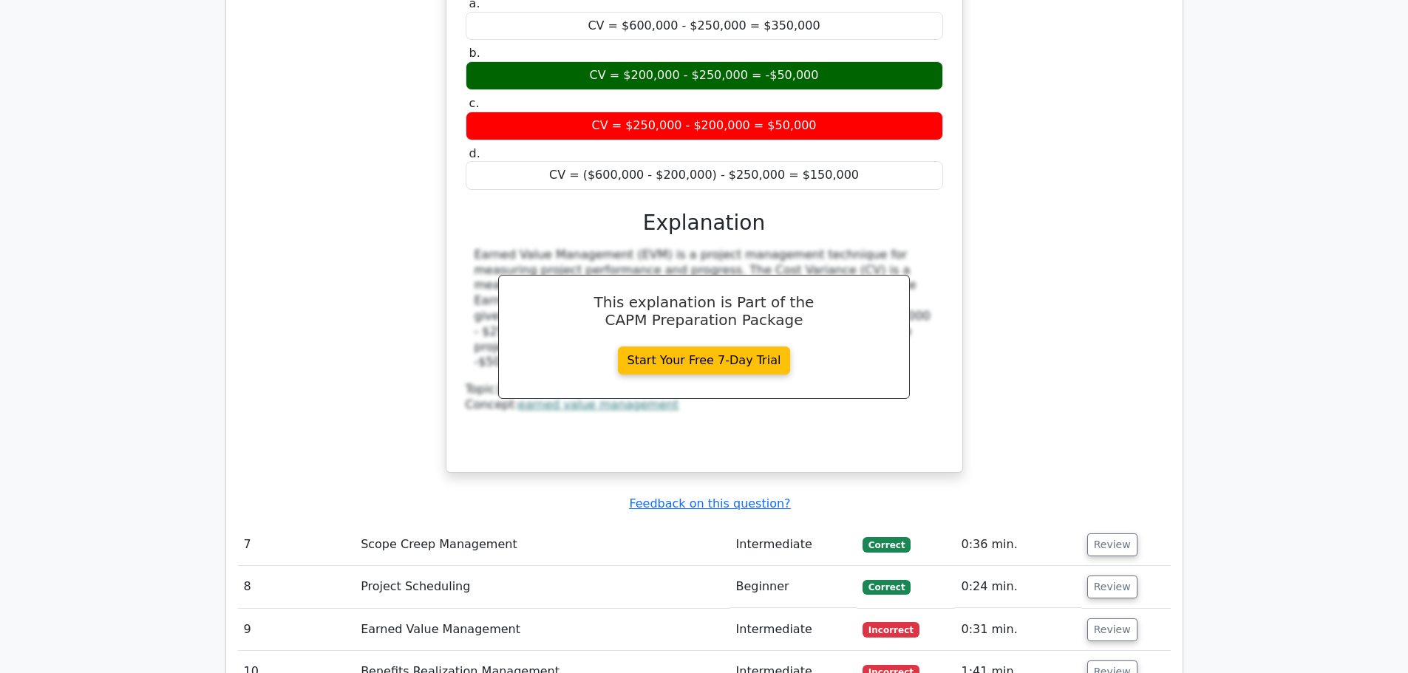
scroll to position [3991, 0]
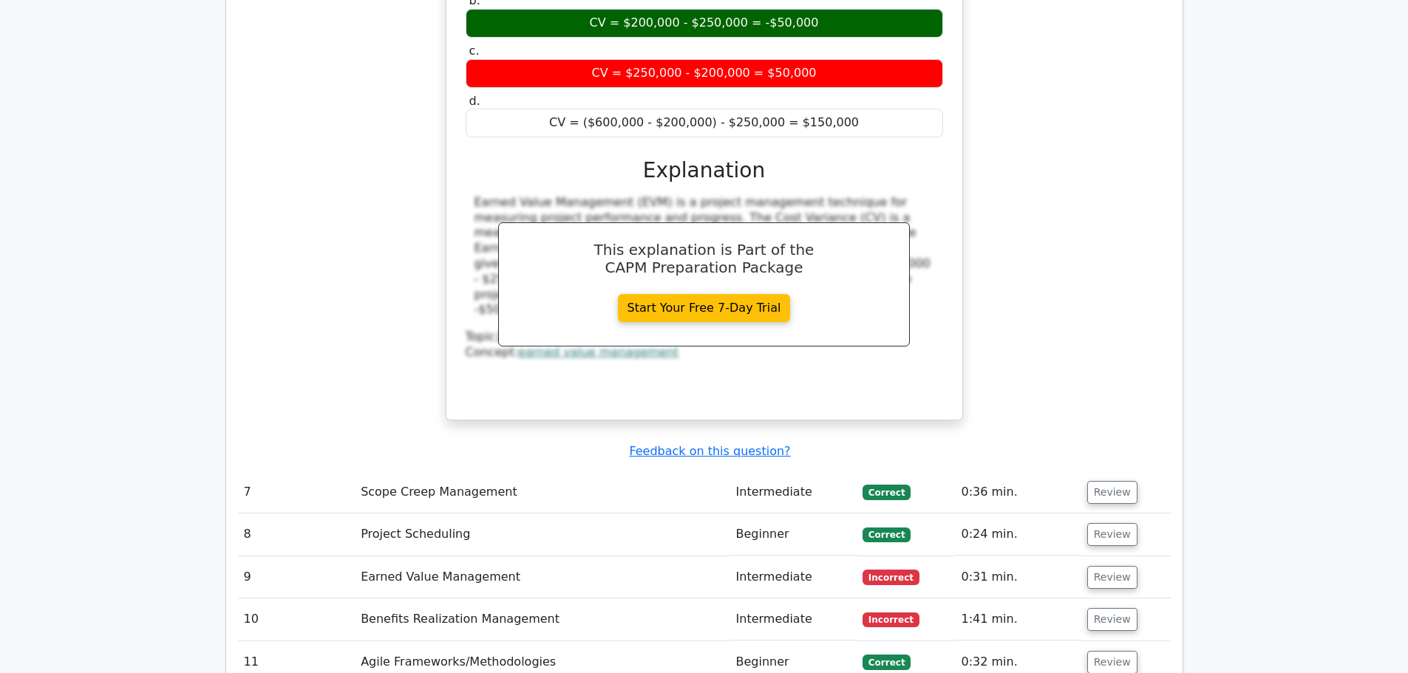
click at [797, 557] on td "Intermediate" at bounding box center [793, 578] width 126 height 42
click at [1087, 608] on button "Review" at bounding box center [1112, 619] width 50 height 23
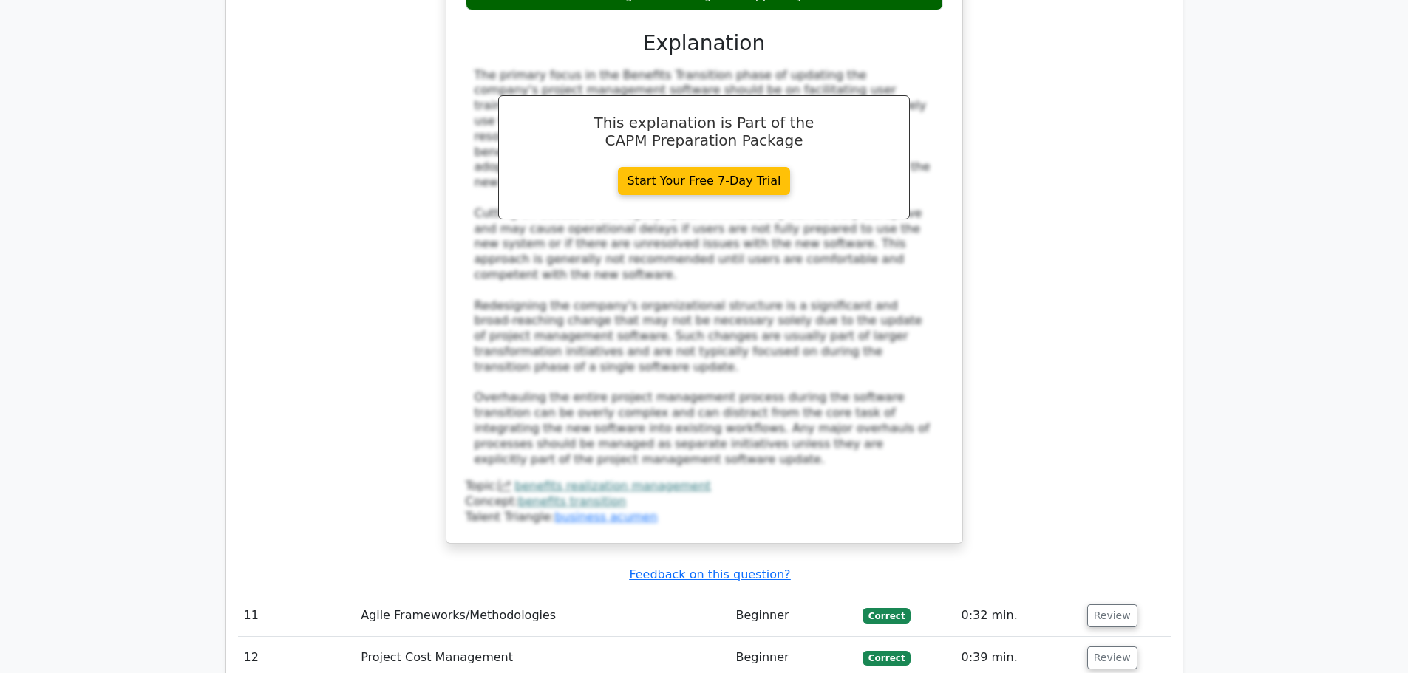
scroll to position [4952, 0]
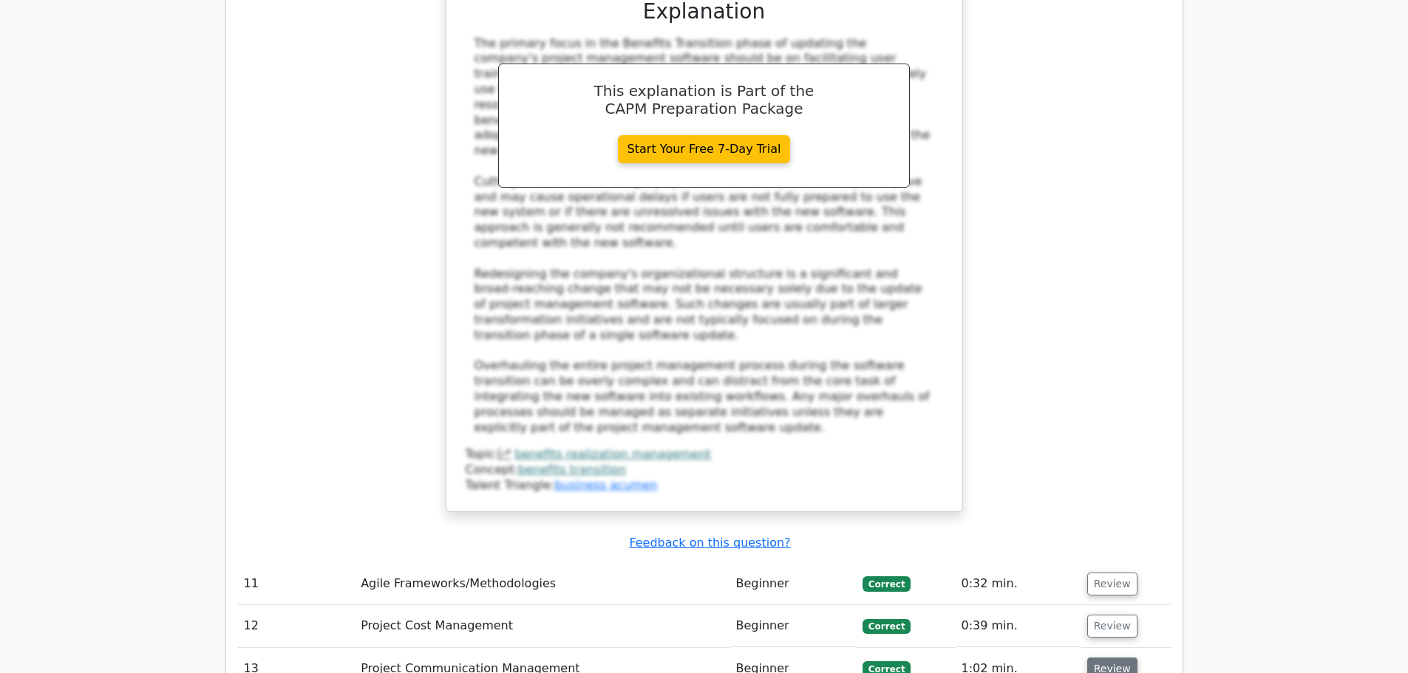
click at [1107, 658] on button "Review" at bounding box center [1112, 669] width 50 height 23
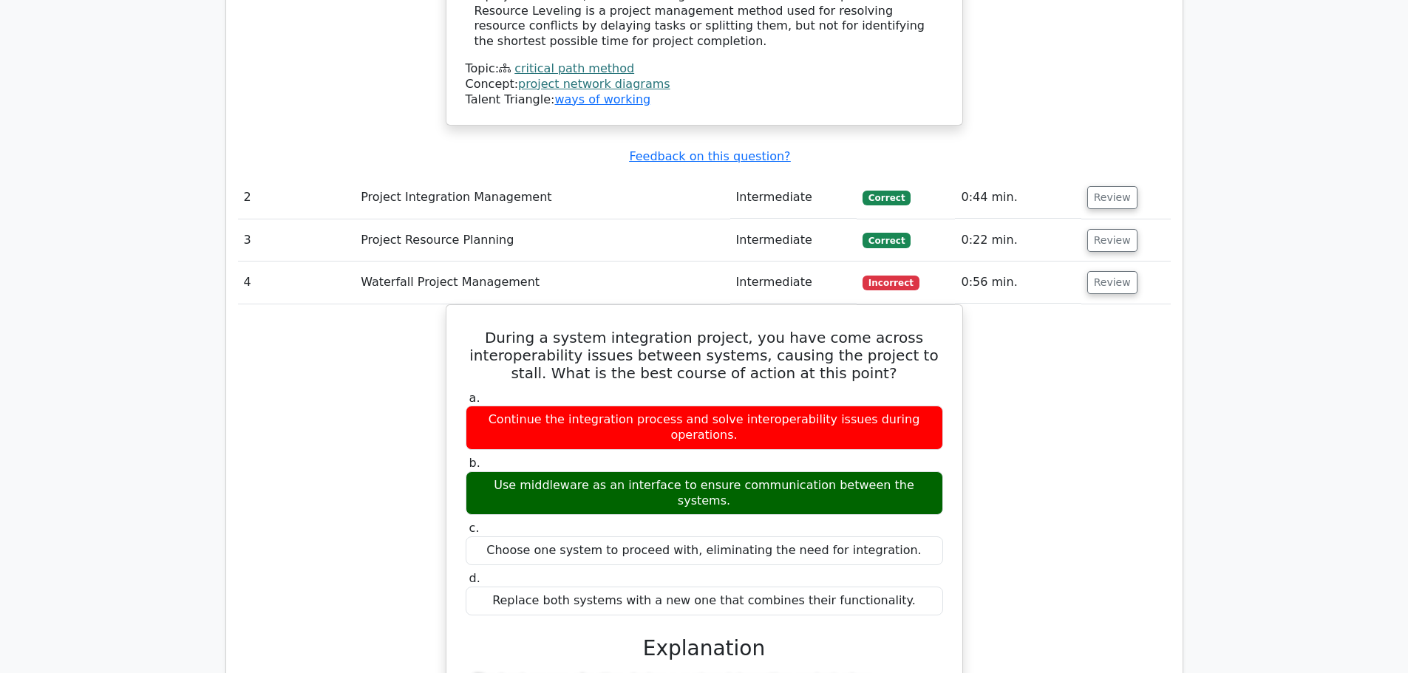
scroll to position [2143, 0]
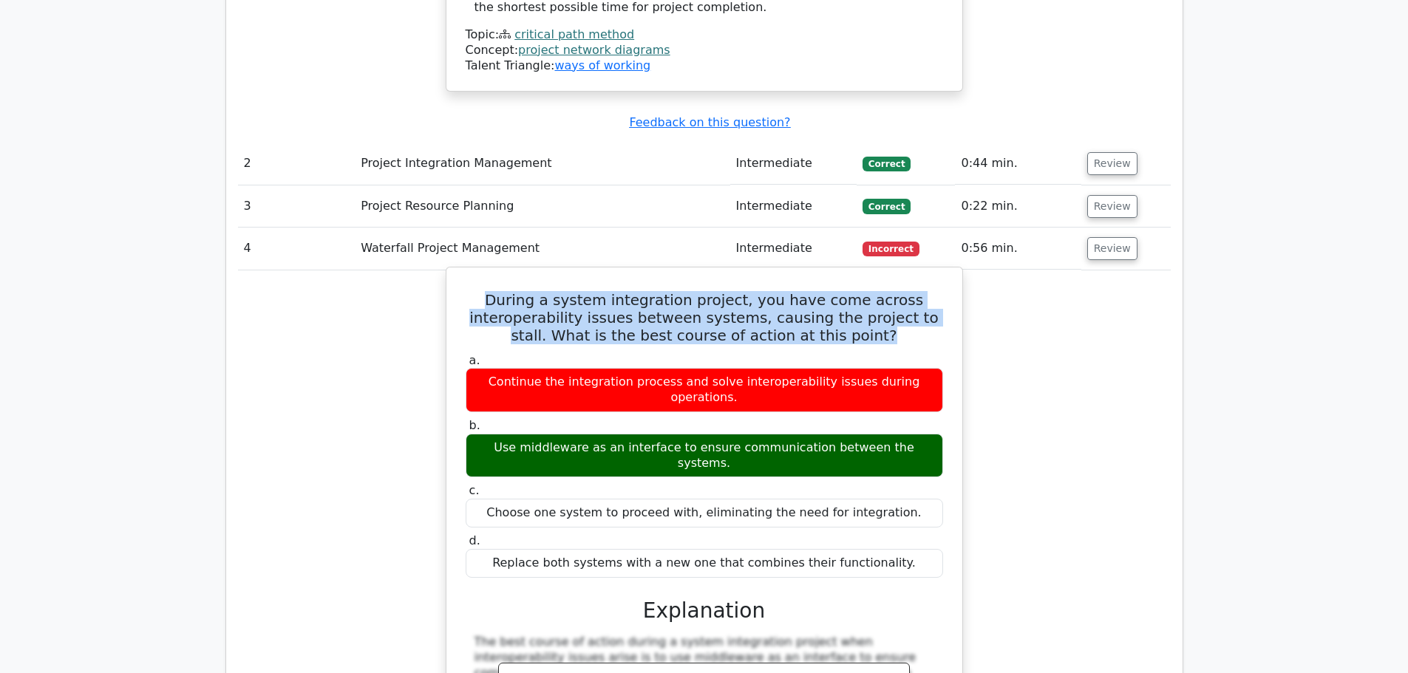
drag, startPoint x: 506, startPoint y: 177, endPoint x: 883, endPoint y: 208, distance: 378.9
click at [883, 291] on h5 "During a system integration project, you have come across interoperability issu…" at bounding box center [704, 317] width 480 height 53
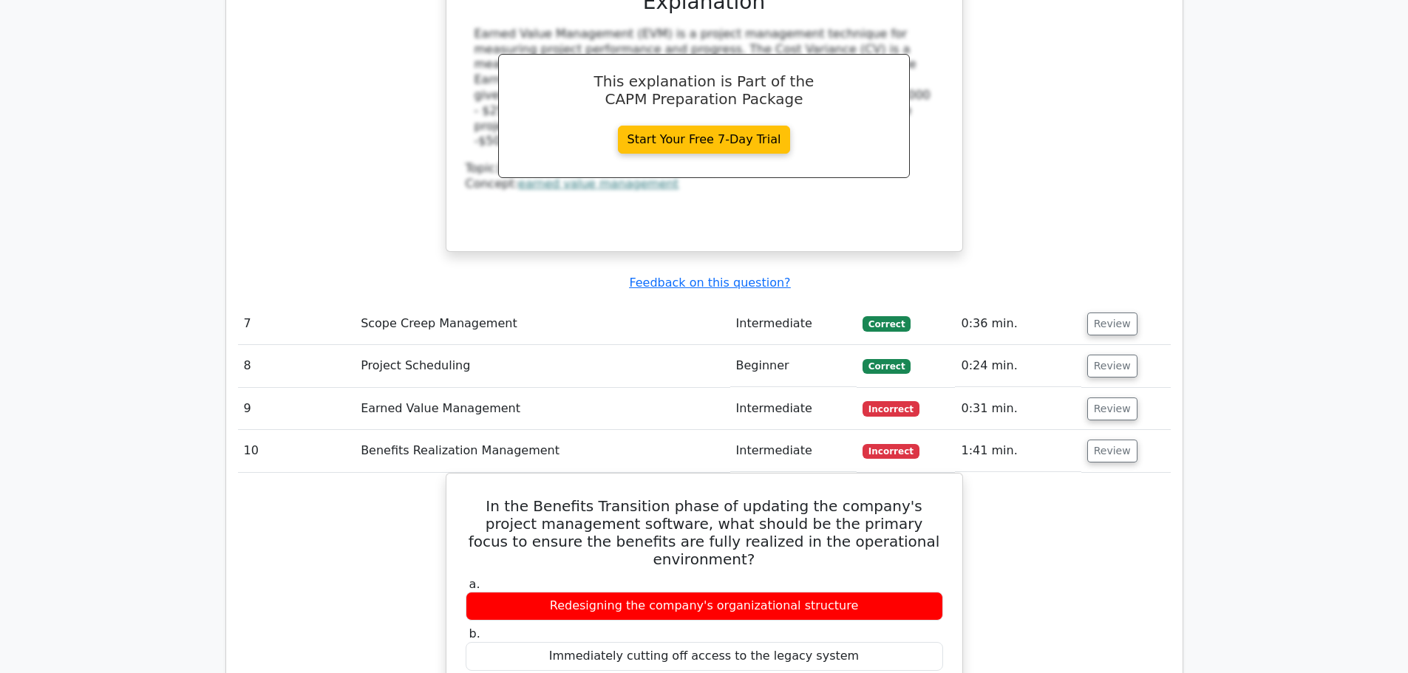
scroll to position [4213, 0]
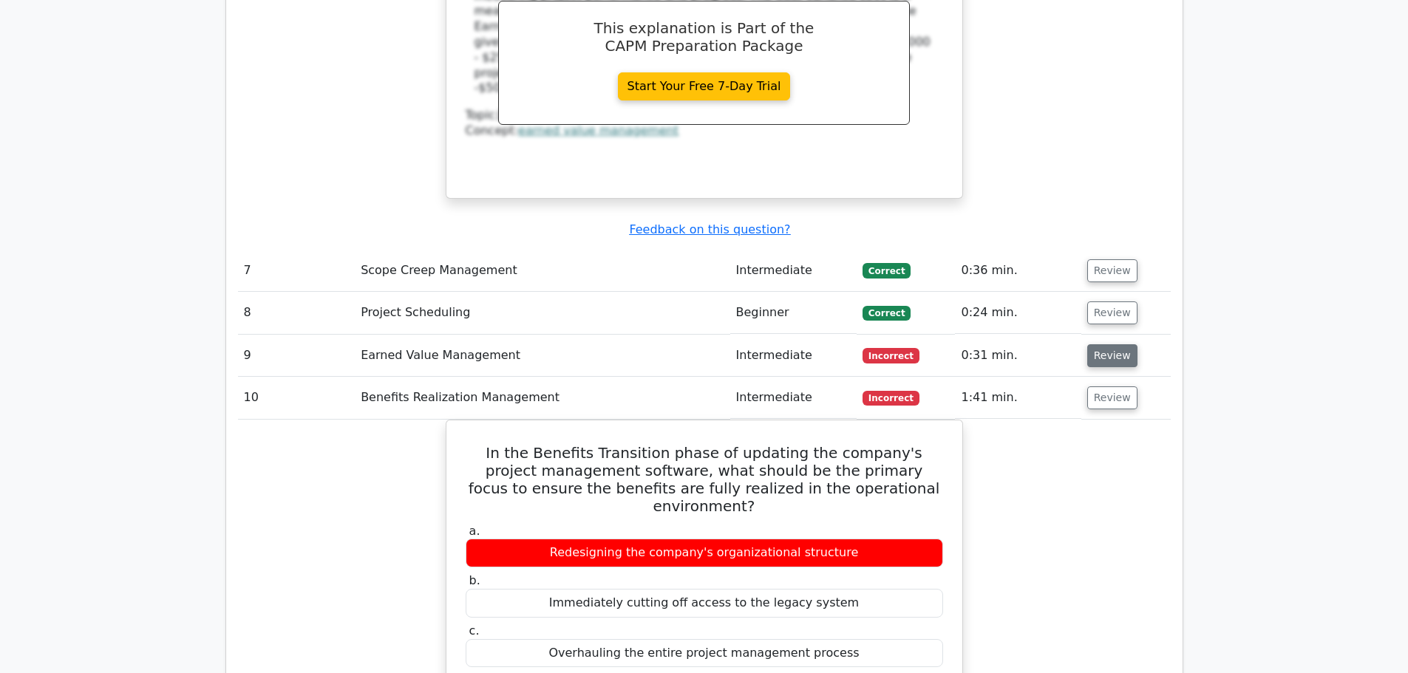
click at [1109, 344] on button "Review" at bounding box center [1112, 355] width 50 height 23
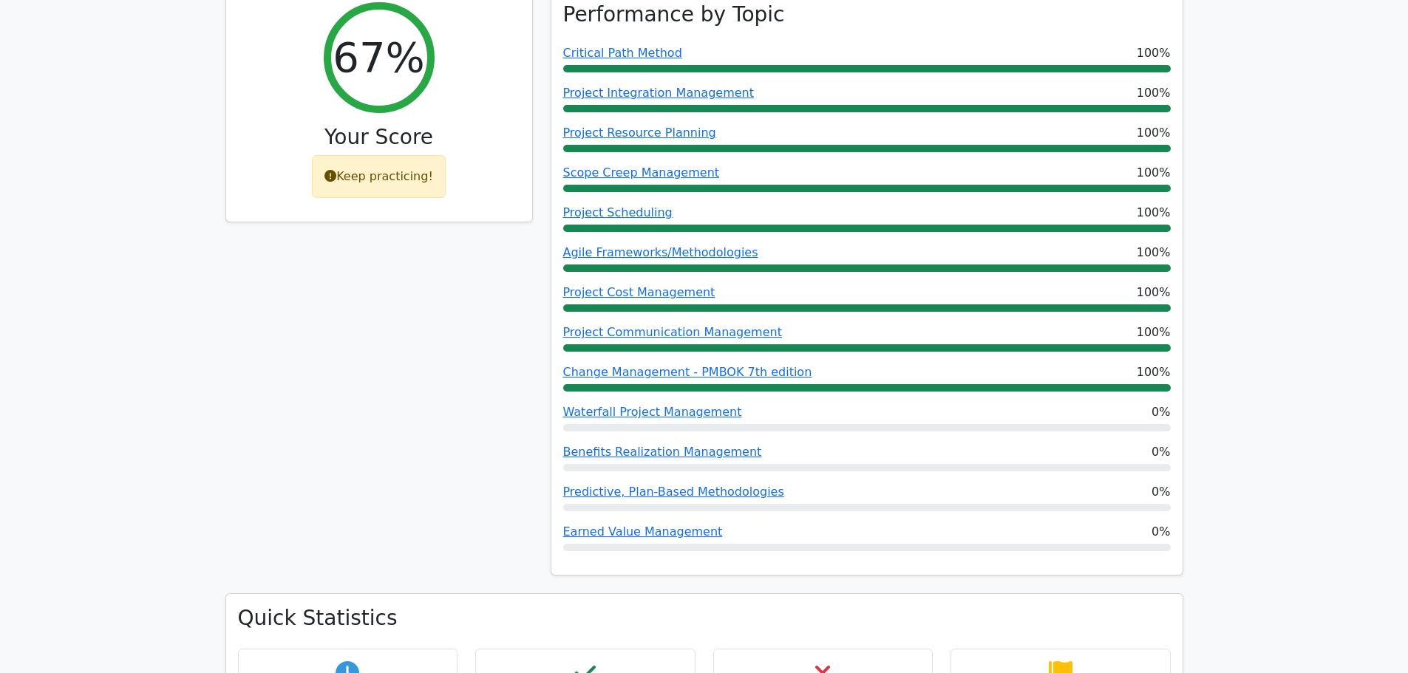
scroll to position [813, 0]
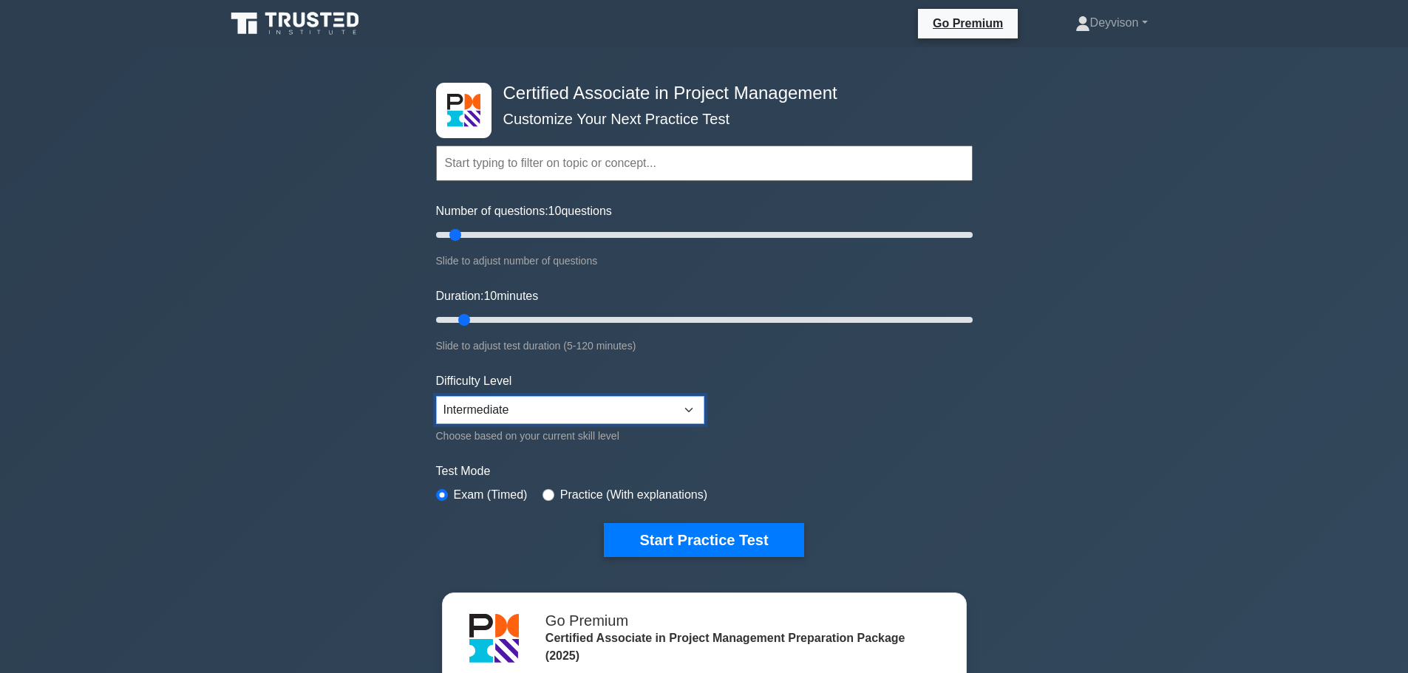
click at [574, 405] on select "Beginner Intermediate Expert" at bounding box center [570, 410] width 268 height 28
select select "expert"
click at [436, 396] on select "Beginner Intermediate Expert" at bounding box center [570, 410] width 268 height 28
click at [721, 543] on button "Start Practice Test" at bounding box center [704, 540] width 200 height 34
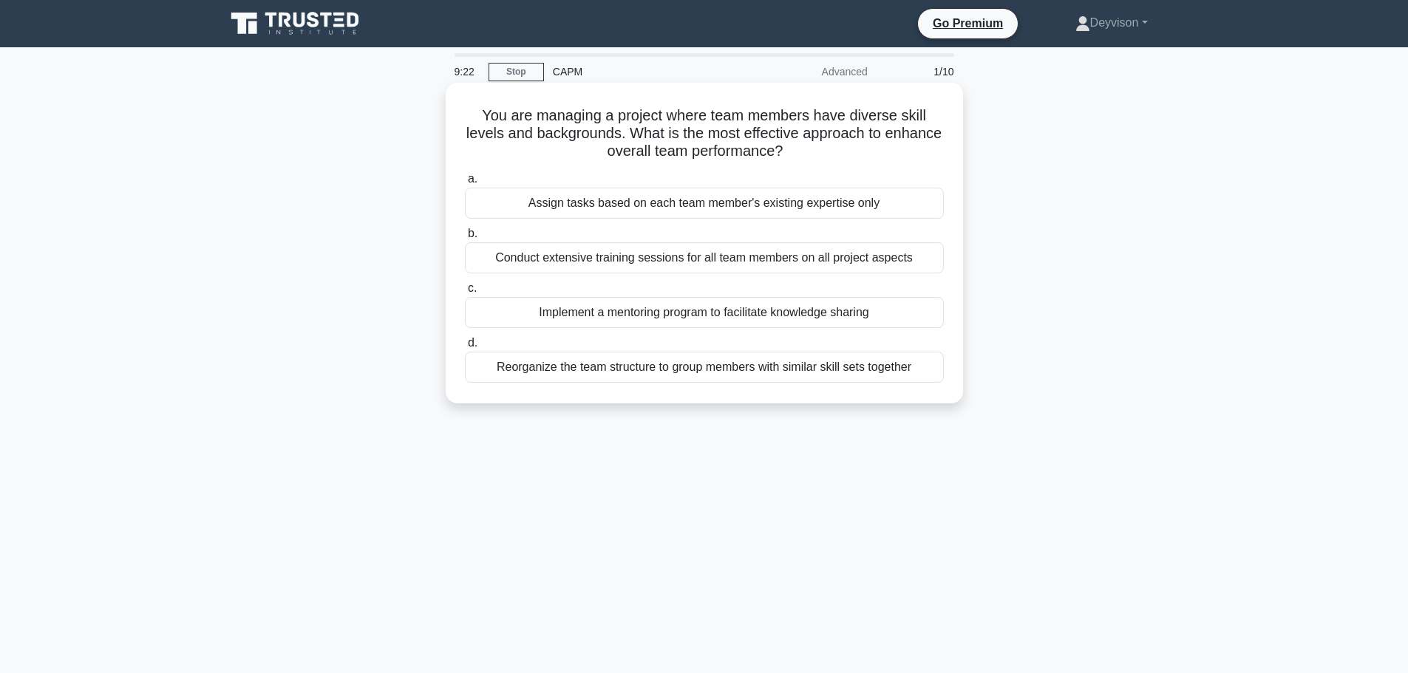
click at [583, 313] on div "Implement a mentoring program to facilitate knowledge sharing" at bounding box center [704, 312] width 479 height 31
click at [465, 293] on input "c. Implement a mentoring program to facilitate knowledge sharing" at bounding box center [465, 289] width 0 height 10
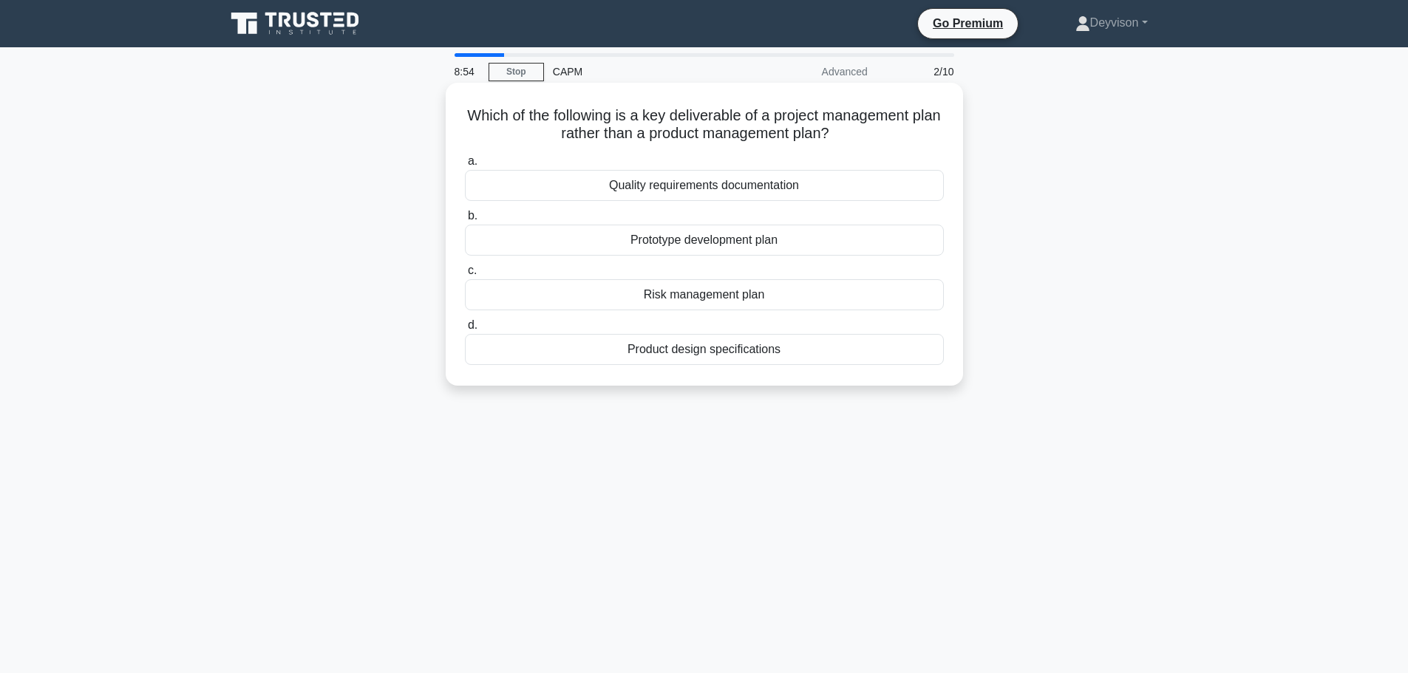
click at [619, 302] on div "Risk management plan" at bounding box center [704, 294] width 479 height 31
click at [465, 276] on input "c. Risk management plan" at bounding box center [465, 271] width 0 height 10
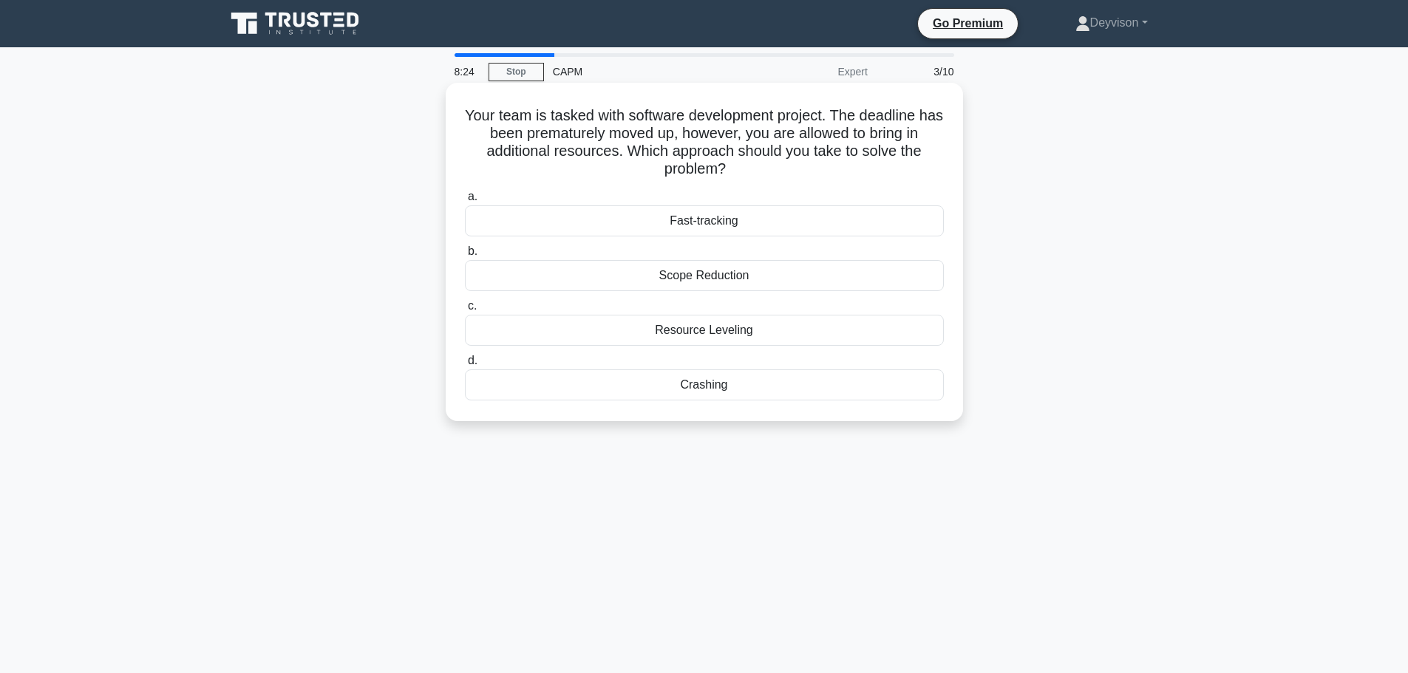
click at [660, 226] on div "Fast-tracking" at bounding box center [704, 220] width 479 height 31
click at [465, 202] on input "a. Fast-tracking" at bounding box center [465, 197] width 0 height 10
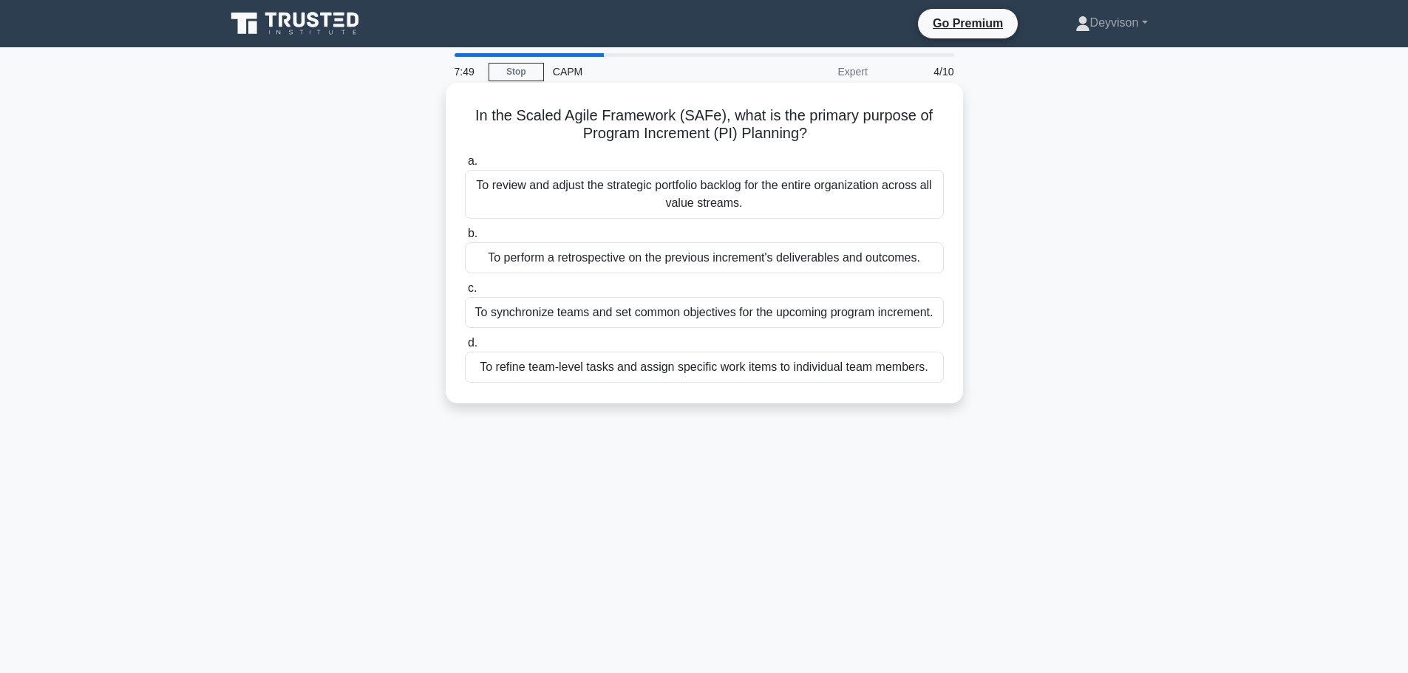
click at [601, 200] on div "To review and adjust the strategic portfolio backlog for the entire organizatio…" at bounding box center [704, 194] width 479 height 49
click at [465, 166] on input "a. To review and adjust the strategic portfolio backlog for the entire organiza…" at bounding box center [465, 162] width 0 height 10
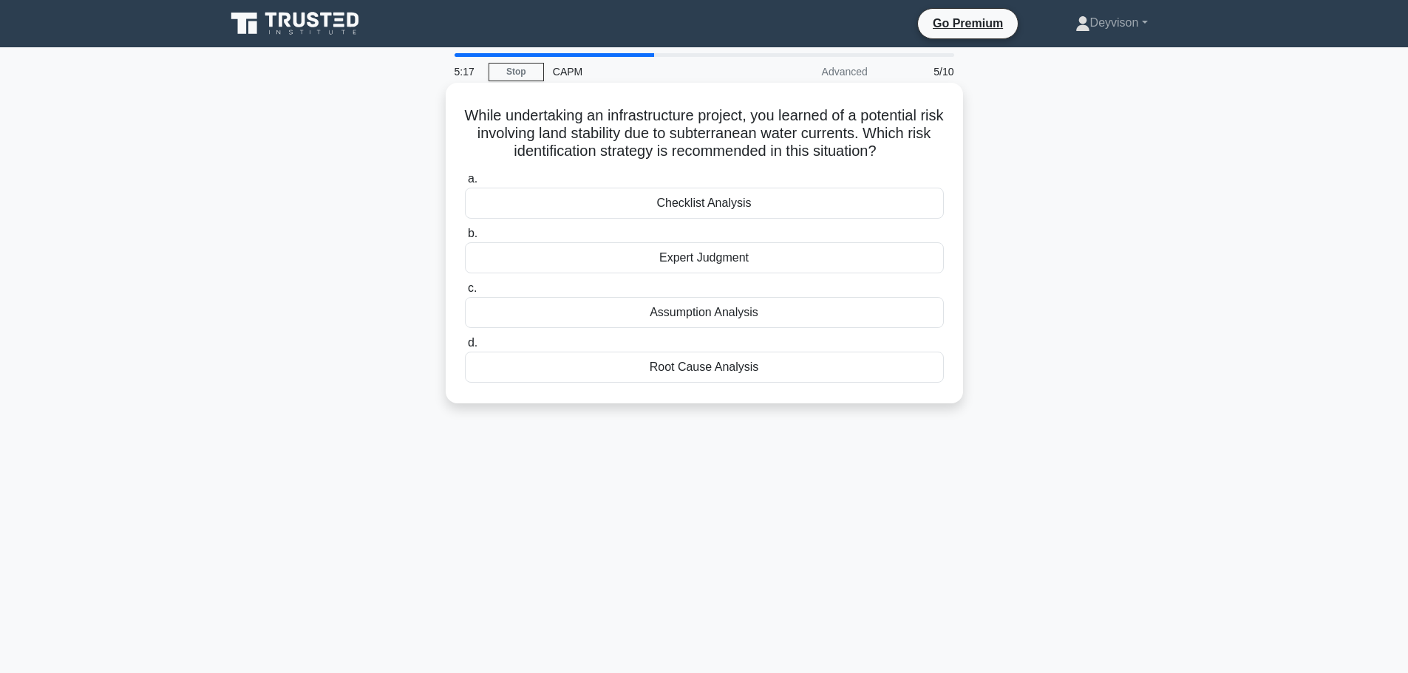
click at [599, 314] on div "Assumption Analysis" at bounding box center [704, 312] width 479 height 31
click at [465, 293] on input "c. Assumption Analysis" at bounding box center [465, 289] width 0 height 10
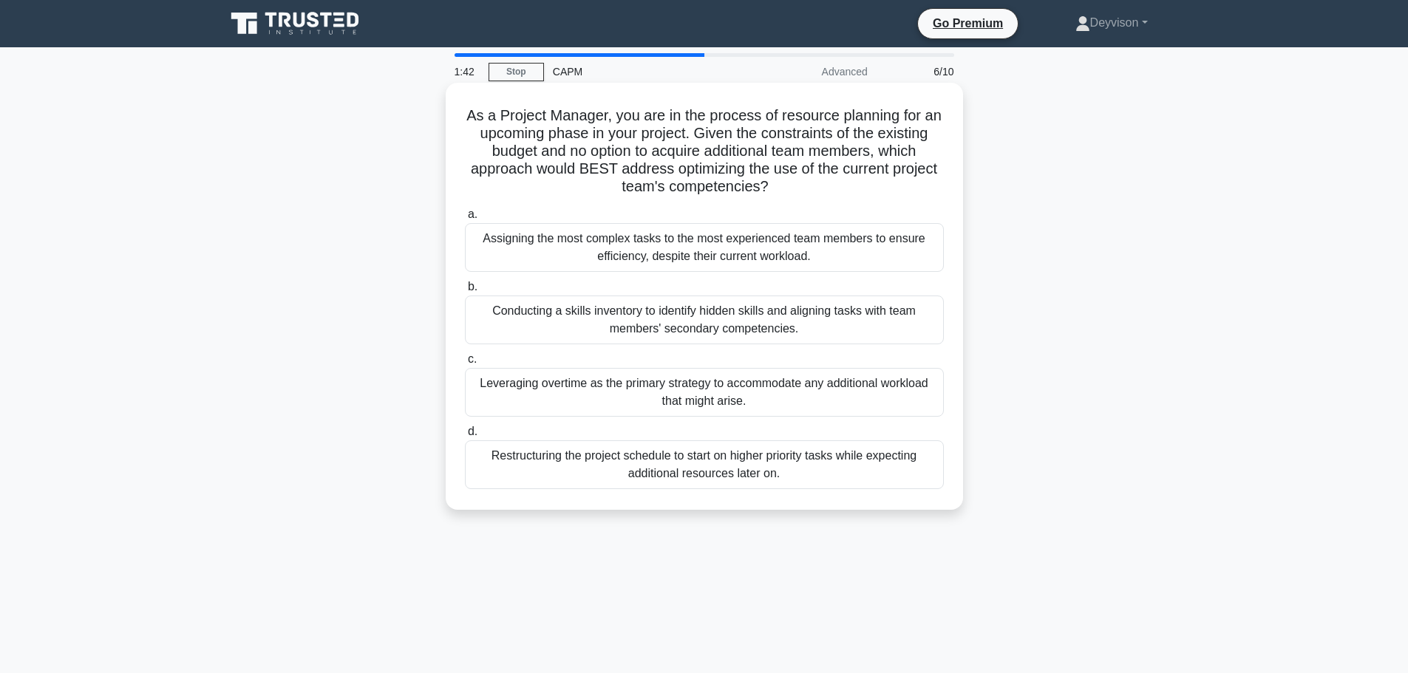
click at [592, 329] on div "Conducting a skills inventory to identify hidden skills and aligning tasks with…" at bounding box center [704, 320] width 479 height 49
click at [465, 292] on input "b. Conducting a skills inventory to identify hidden skills and aligning tasks w…" at bounding box center [465, 287] width 0 height 10
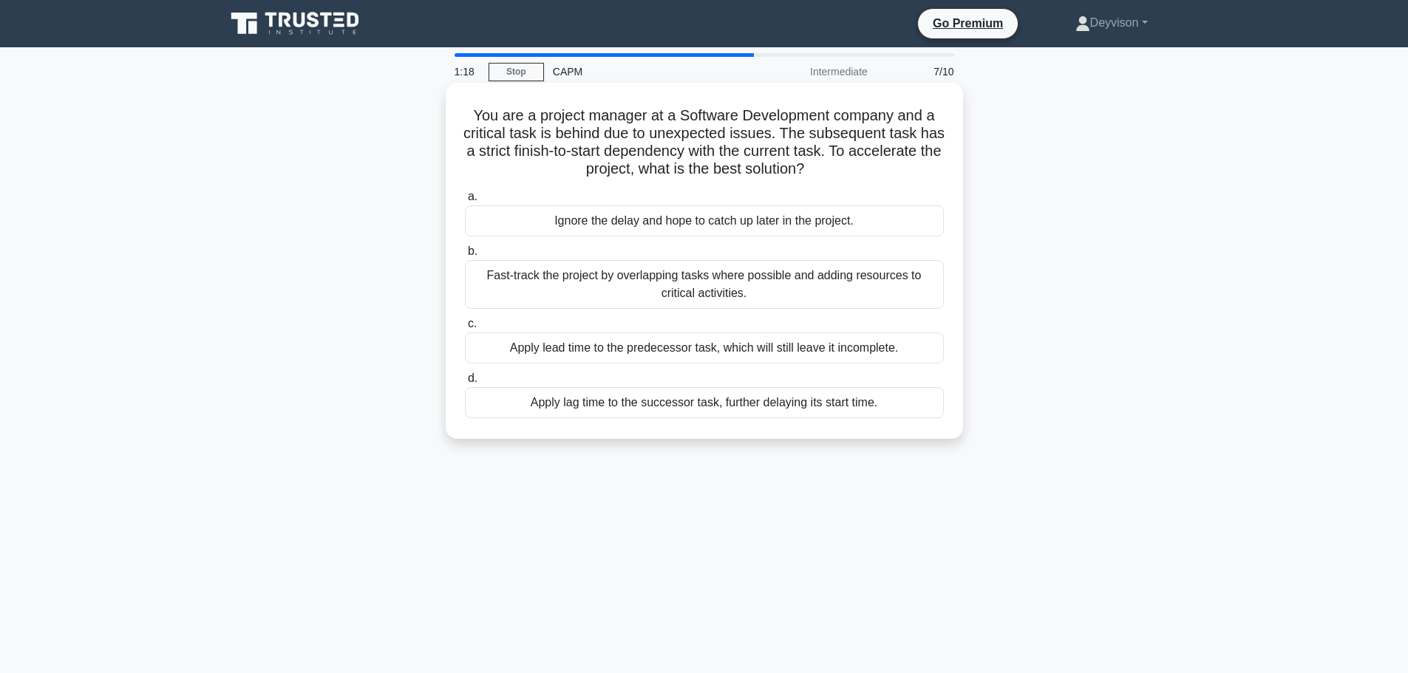
click at [597, 289] on div "Fast-track the project by overlapping tasks where possible and adding resources…" at bounding box center [704, 284] width 479 height 49
click at [465, 256] on input "b. Fast-track the project by overlapping tasks where possible and adding resour…" at bounding box center [465, 252] width 0 height 10
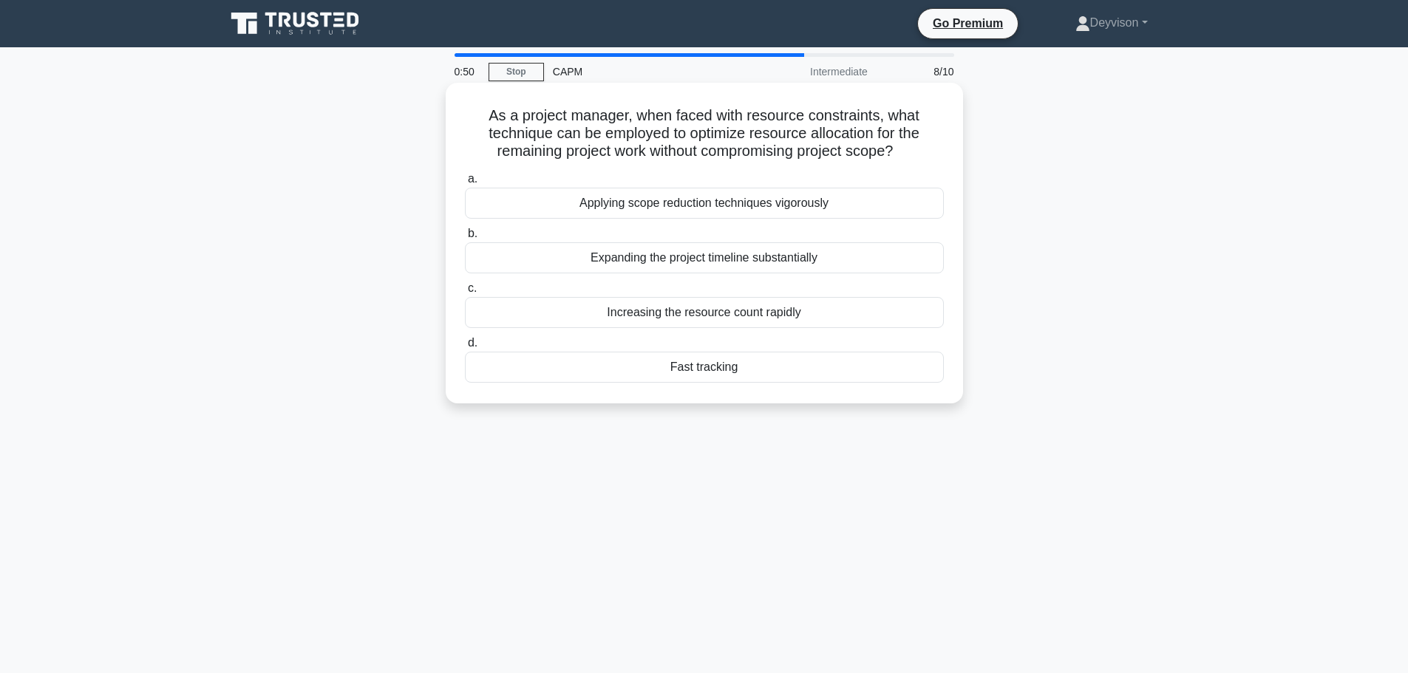
click at [565, 364] on div "Fast tracking" at bounding box center [704, 367] width 479 height 31
click at [465, 348] on input "d. Fast tracking" at bounding box center [465, 343] width 0 height 10
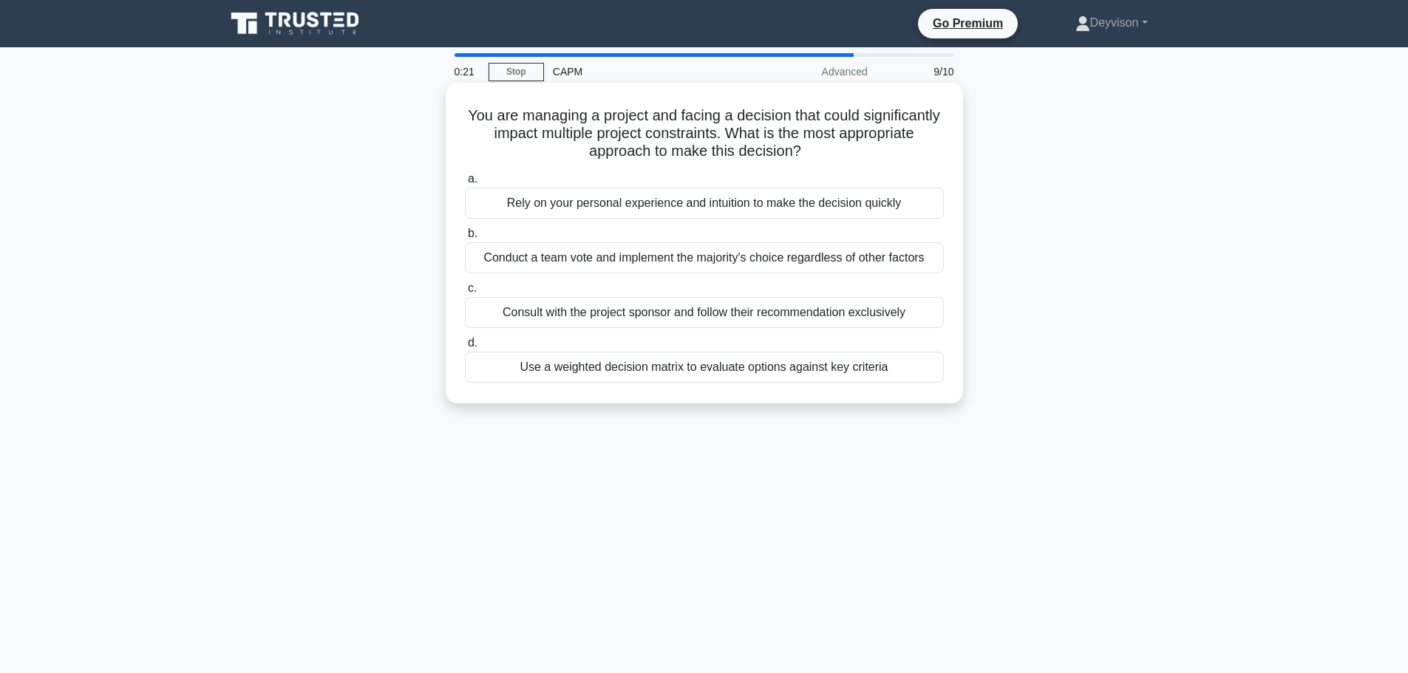
click at [589, 373] on div "Use a weighted decision matrix to evaluate options against key criteria" at bounding box center [704, 367] width 479 height 31
click at [465, 348] on input "d. Use a weighted decision matrix to evaluate options against key criteria" at bounding box center [465, 343] width 0 height 10
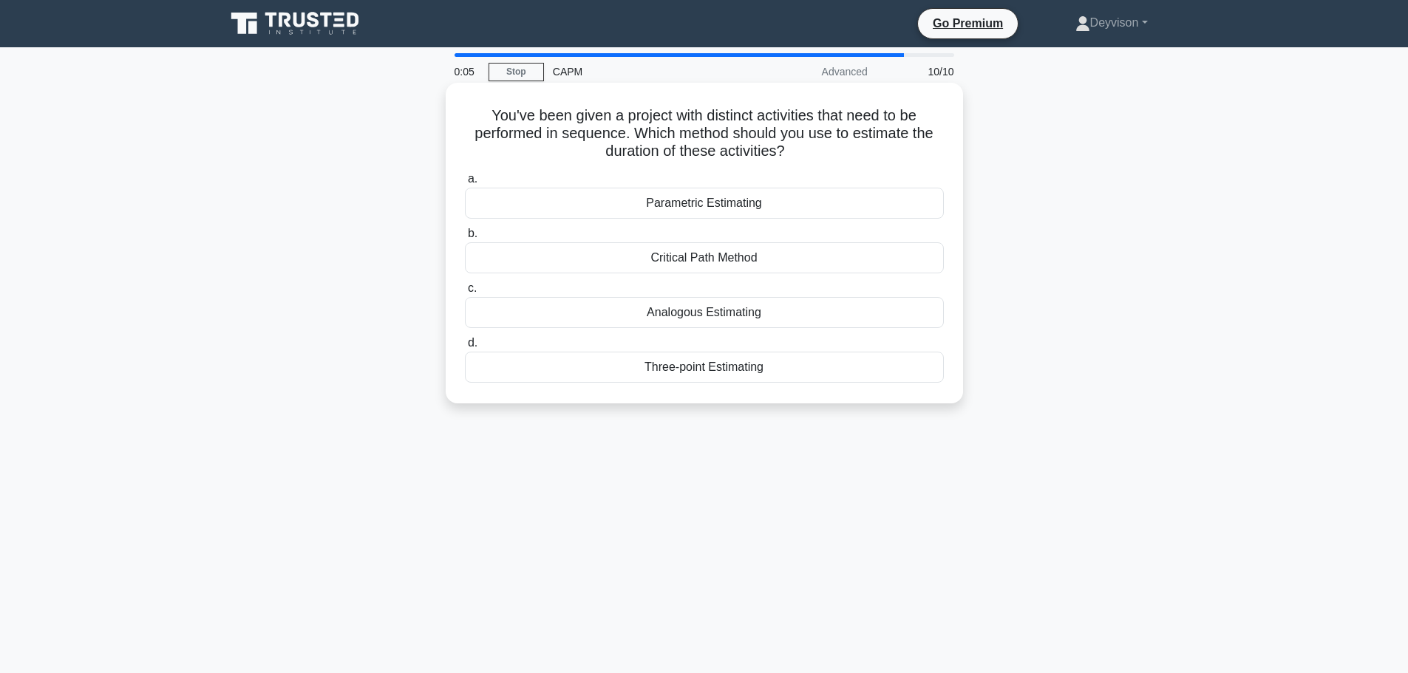
click at [618, 206] on div "Parametric Estimating" at bounding box center [704, 203] width 479 height 31
click at [465, 184] on input "a. Parametric Estimating" at bounding box center [465, 179] width 0 height 10
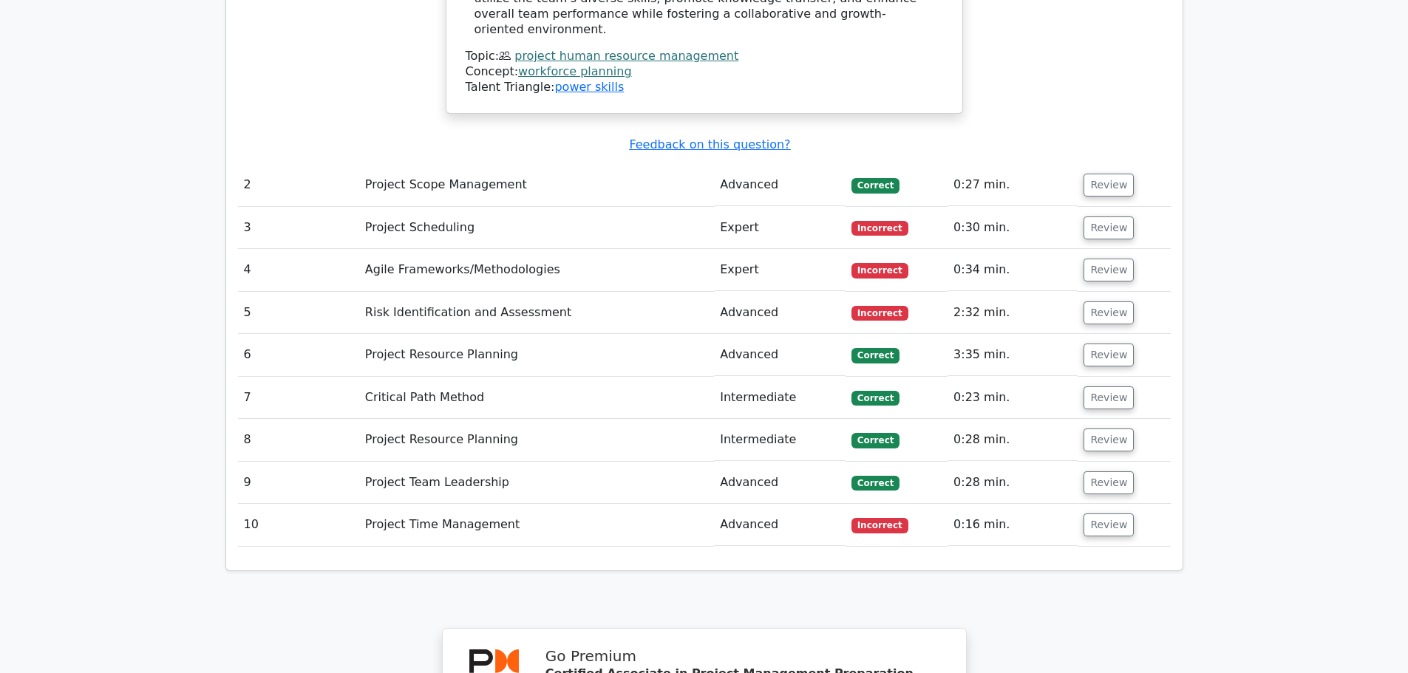
scroll to position [2217, 0]
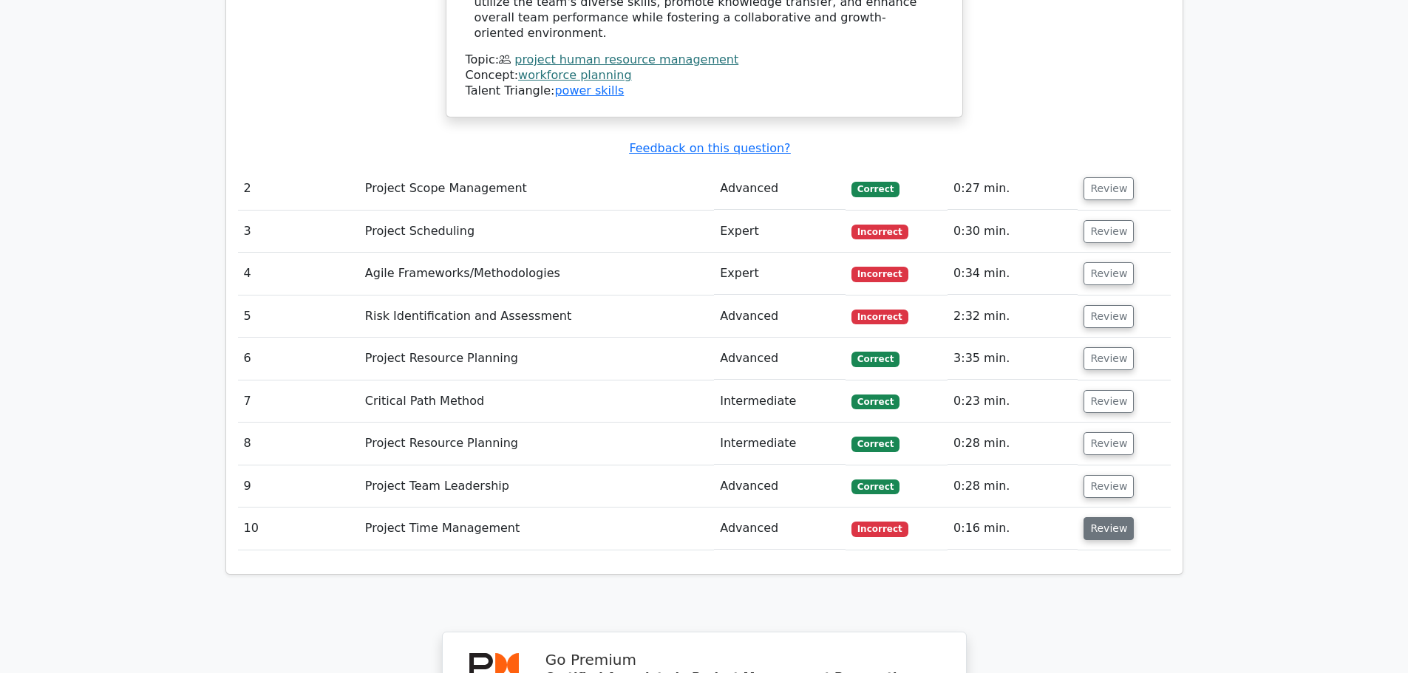
click at [1086, 517] on button "Review" at bounding box center [1108, 528] width 50 height 23
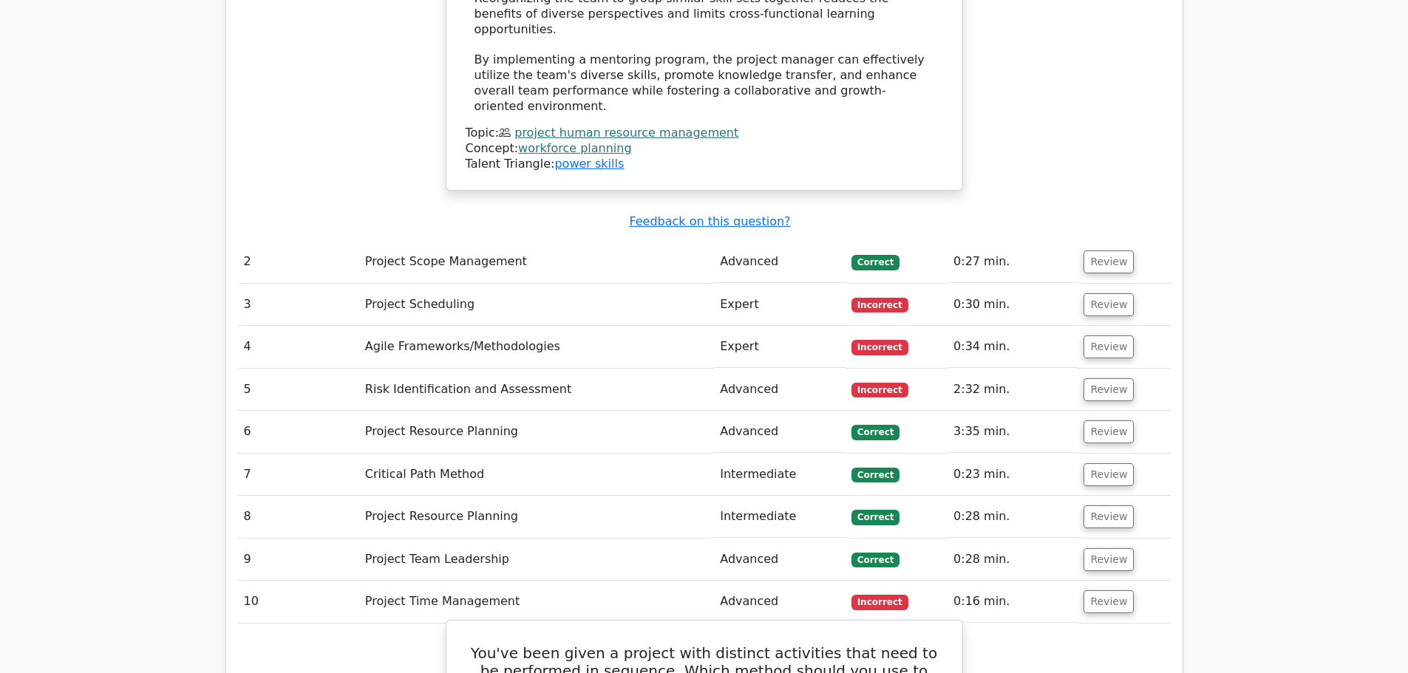
scroll to position [2143, 0]
click at [1083, 294] on button "Review" at bounding box center [1108, 305] width 50 height 23
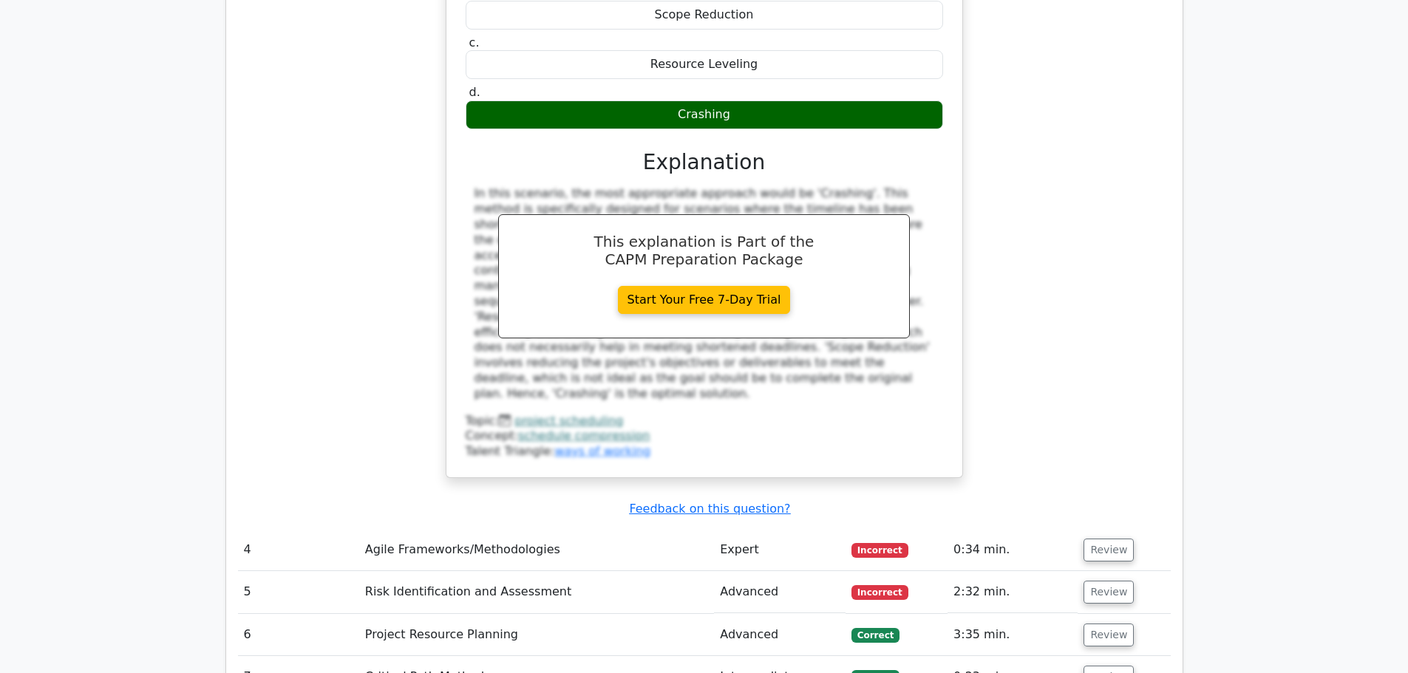
scroll to position [2735, 0]
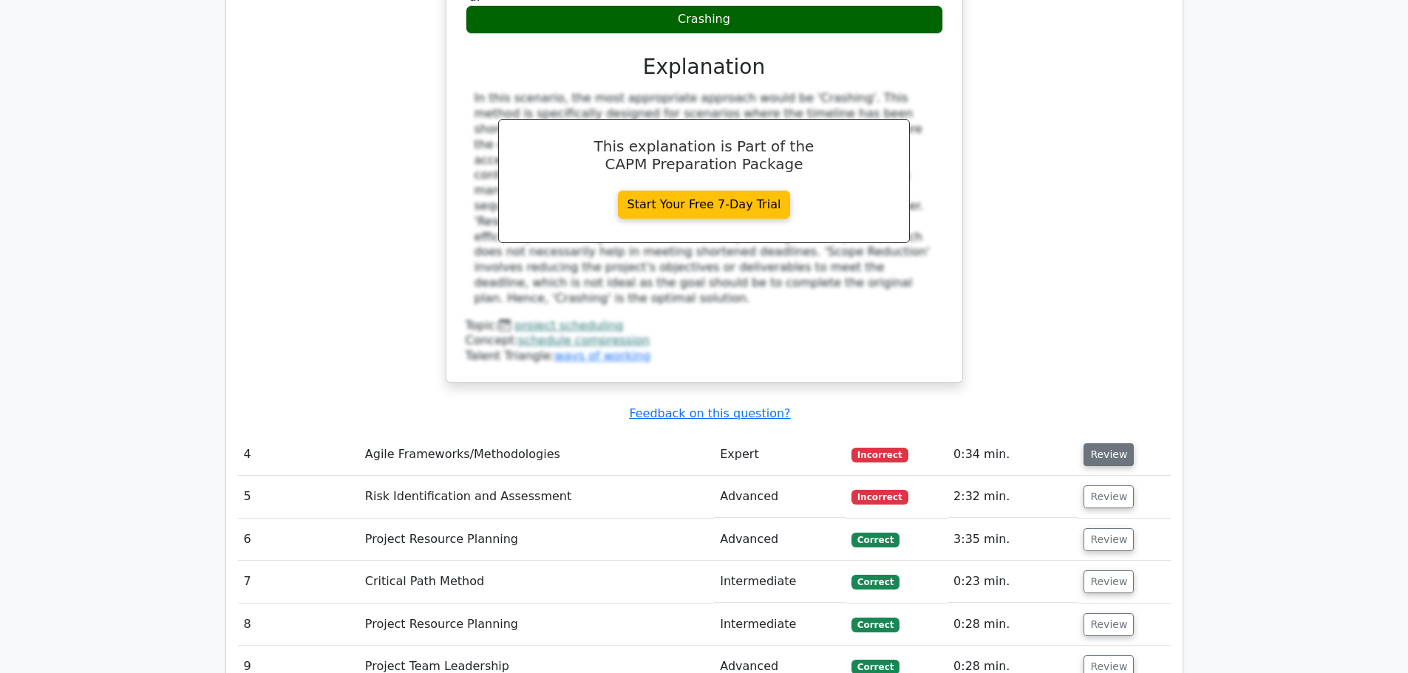
click at [1089, 443] on button "Review" at bounding box center [1108, 454] width 50 height 23
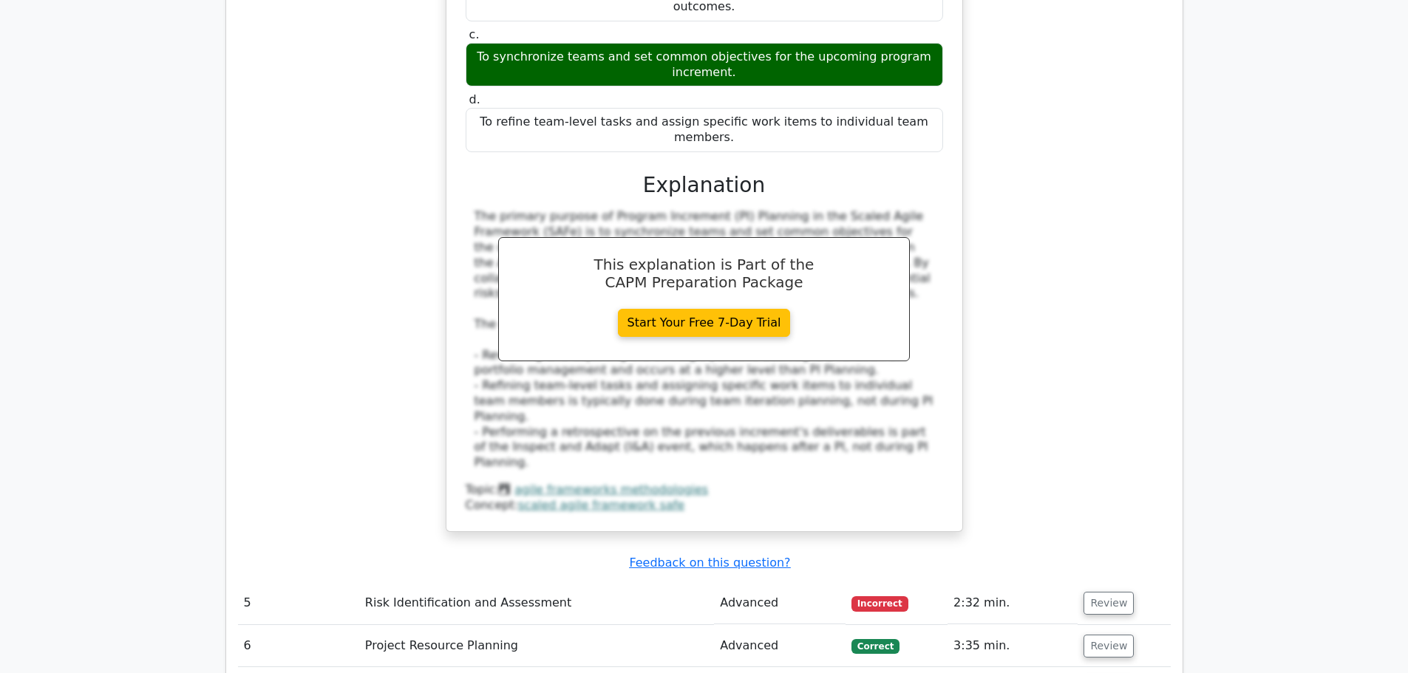
scroll to position [3400, 0]
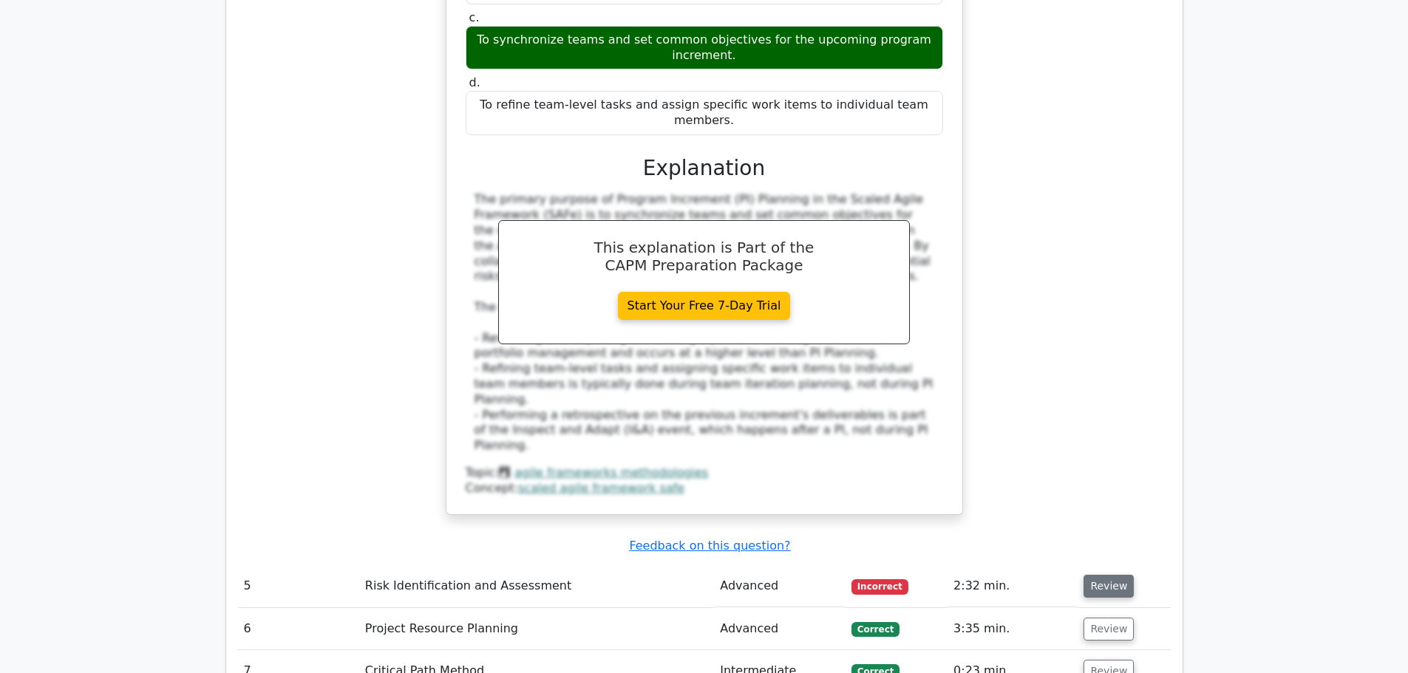
click at [1083, 575] on button "Review" at bounding box center [1108, 586] width 50 height 23
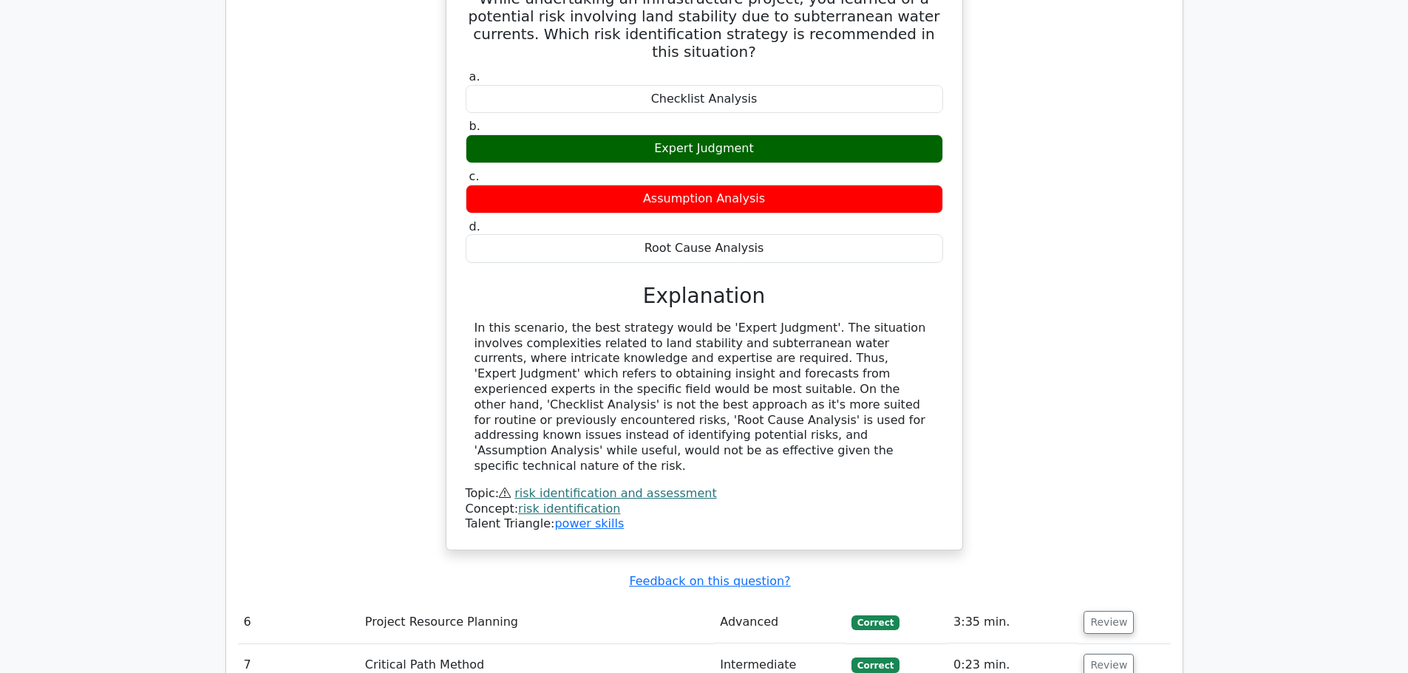
scroll to position [4065, 0]
